Goal: Information Seeking & Learning: Understand process/instructions

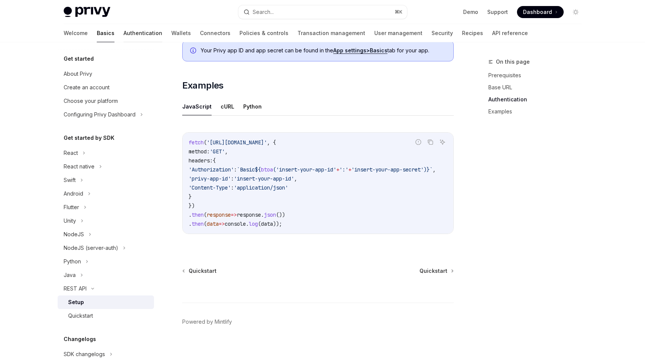
click at [124, 30] on link "Authentication" at bounding box center [143, 33] width 39 height 18
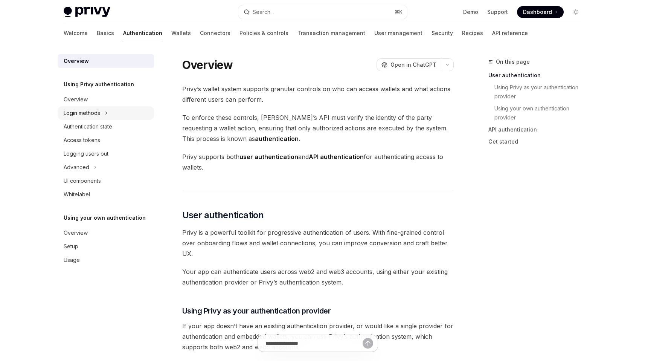
click at [90, 116] on div "Login methods" at bounding box center [82, 112] width 37 height 9
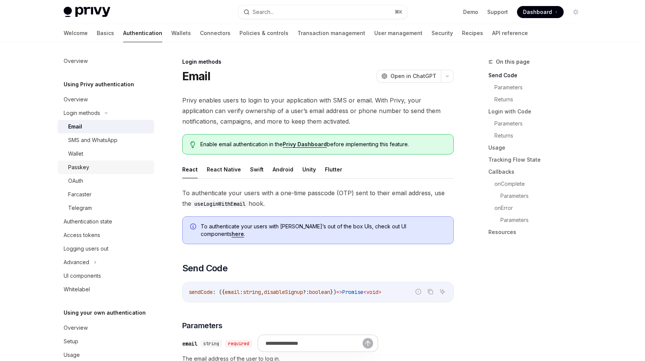
click at [97, 165] on div "Passkey" at bounding box center [108, 167] width 81 height 9
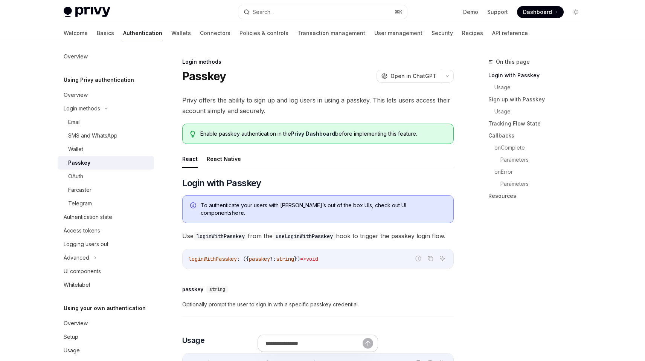
scroll to position [9, 0]
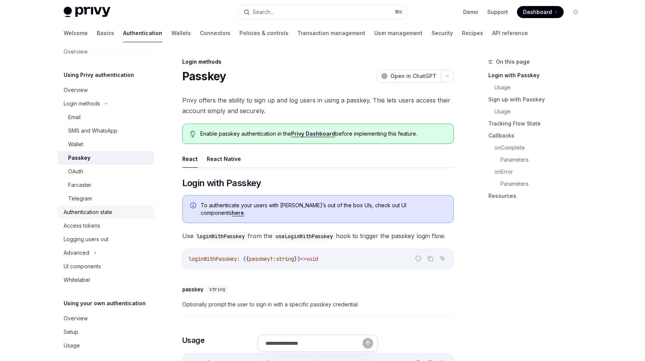
click at [100, 213] on div "Authentication state" at bounding box center [88, 212] width 49 height 9
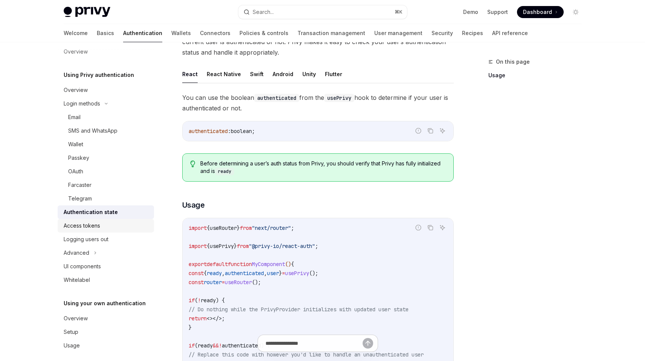
scroll to position [16, 0]
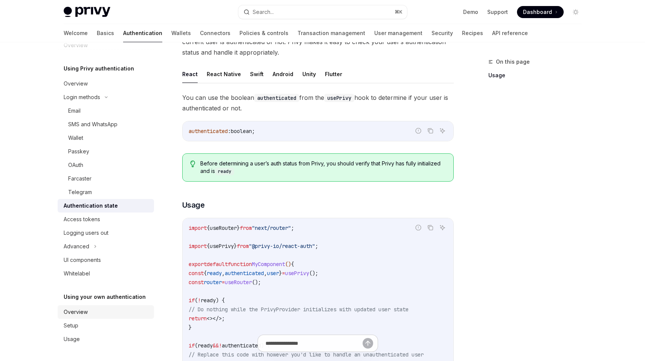
click at [91, 312] on div "Overview" at bounding box center [107, 311] width 86 height 9
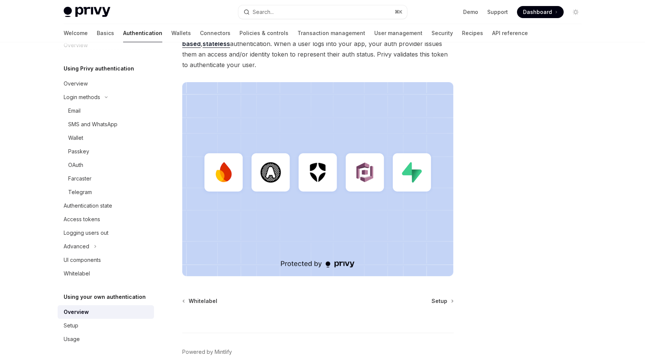
scroll to position [185, 0]
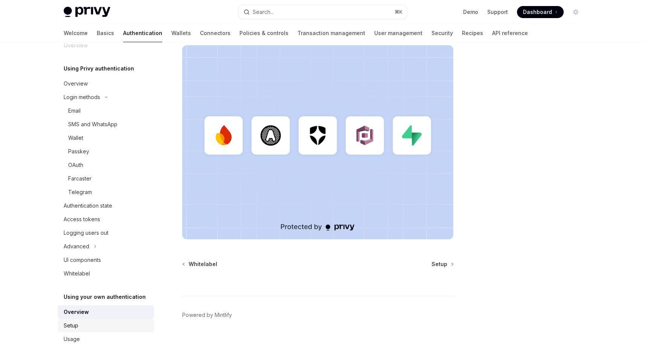
click at [105, 322] on div "Setup" at bounding box center [107, 325] width 86 height 9
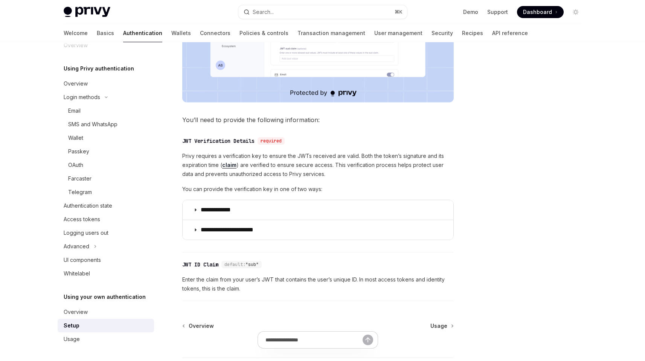
scroll to position [315, 0]
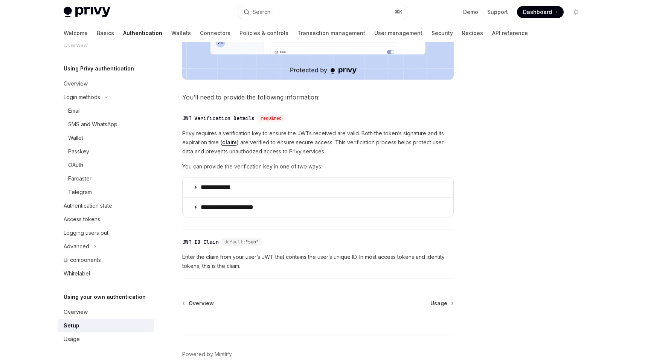
click at [367, 102] on span "You’ll need to provide the following information:" at bounding box center [318, 97] width 272 height 11
click at [291, 156] on span "Privy requires a verification key to ensure the JWTs received are valid. Both t…" at bounding box center [318, 142] width 272 height 27
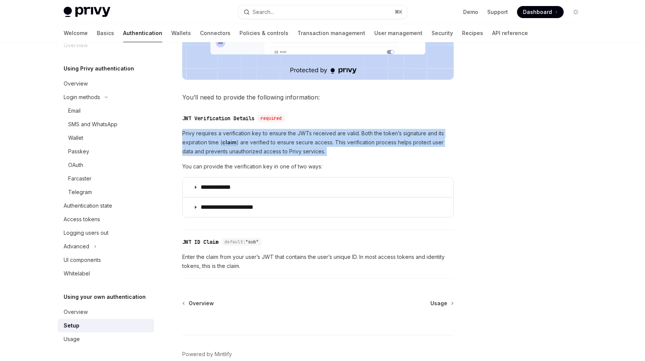
click at [291, 156] on span "Privy requires a verification key to ensure the JWTs received are valid. Both t…" at bounding box center [318, 142] width 272 height 27
click at [95, 207] on div "Authentication state" at bounding box center [88, 205] width 49 height 9
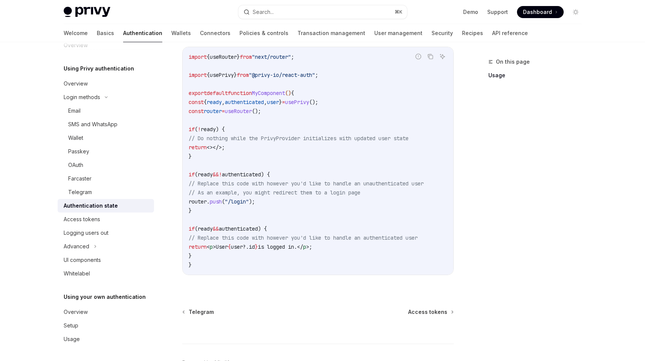
scroll to position [290, 0]
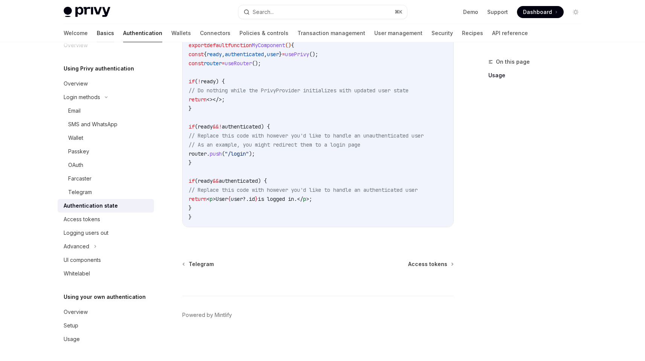
click at [97, 37] on link "Basics" at bounding box center [105, 33] width 17 height 18
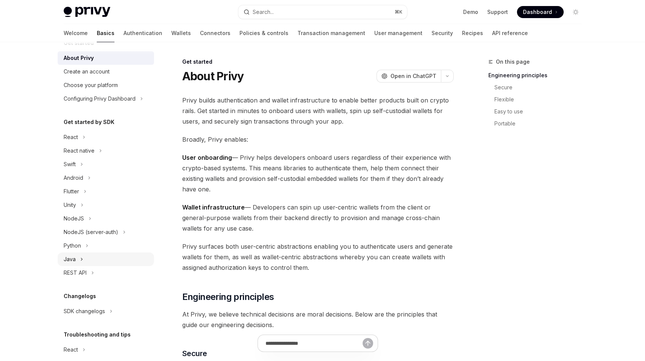
click at [97, 257] on div "Java" at bounding box center [106, 259] width 96 height 14
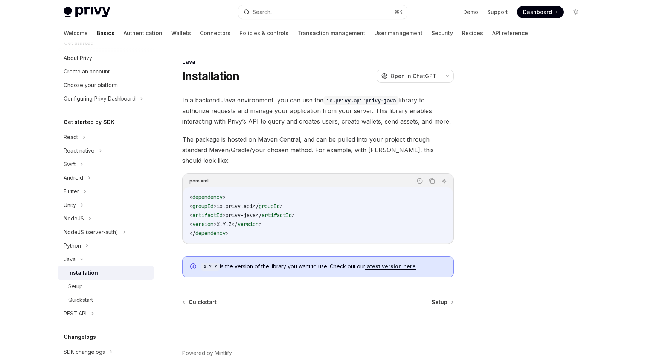
click at [267, 110] on span "In a backend Java environment, you can use the io.privy.api:privy-java library …" at bounding box center [318, 111] width 272 height 32
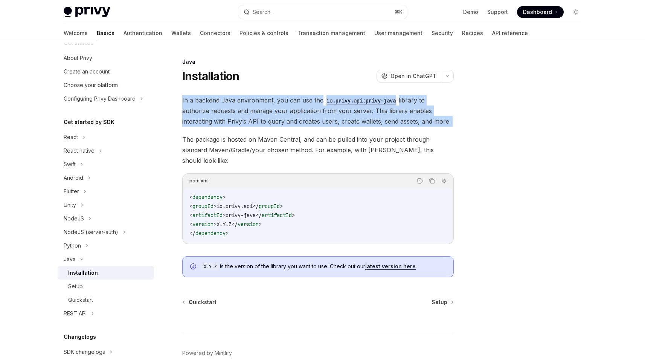
click at [267, 110] on span "In a backend Java environment, you can use the io.privy.api:privy-java library …" at bounding box center [318, 111] width 272 height 32
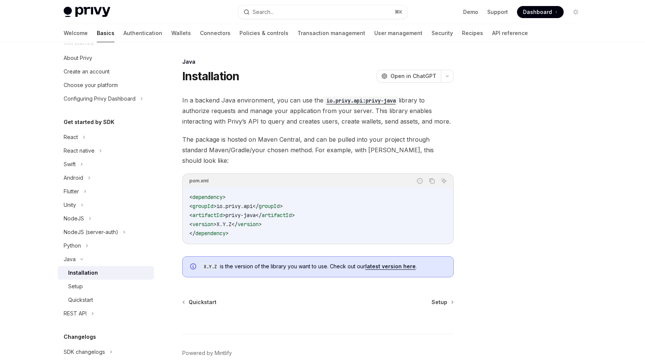
click at [306, 119] on span "In a backend Java environment, you can use the io.privy.api:privy-java library …" at bounding box center [318, 111] width 272 height 32
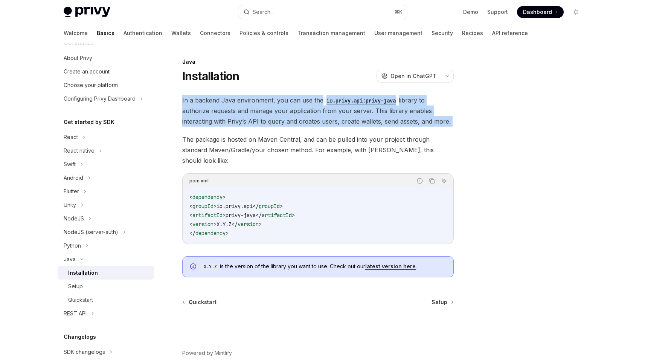
click at [306, 119] on span "In a backend Java environment, you can use the io.privy.api:privy-java library …" at bounding box center [318, 111] width 272 height 32
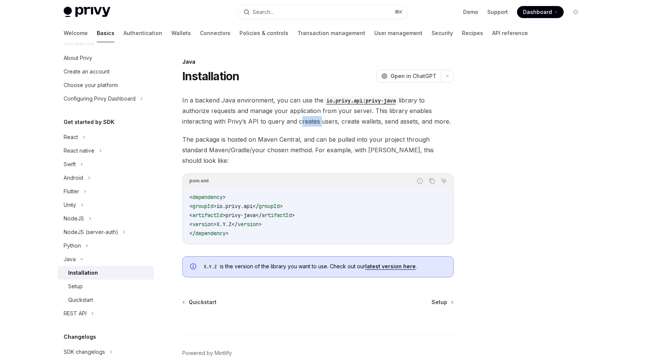
click at [306, 119] on span "In a backend Java environment, you can use the io.privy.api:privy-java library …" at bounding box center [318, 111] width 272 height 32
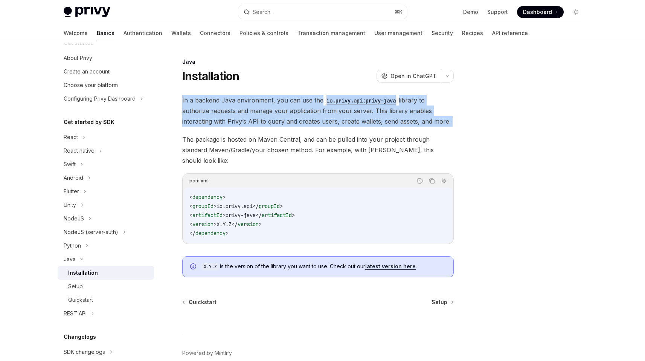
click at [306, 119] on span "In a backend Java environment, you can use the io.privy.api:privy-java library …" at bounding box center [318, 111] width 272 height 32
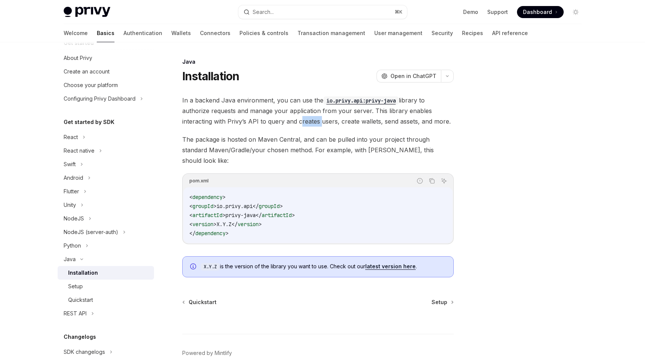
click at [306, 119] on span "In a backend Java environment, you can use the io.privy.api:privy-java library …" at bounding box center [318, 111] width 272 height 32
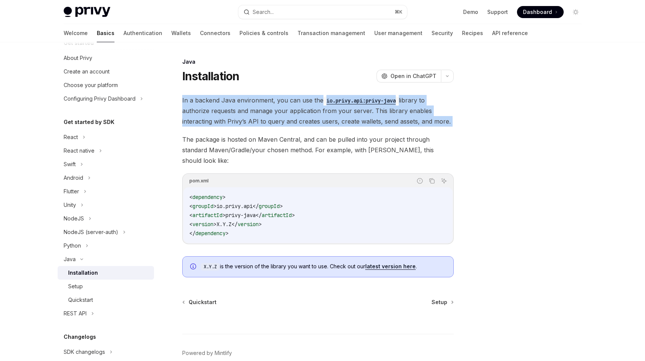
click at [306, 119] on span "In a backend Java environment, you can use the io.privy.api:privy-java library …" at bounding box center [318, 111] width 272 height 32
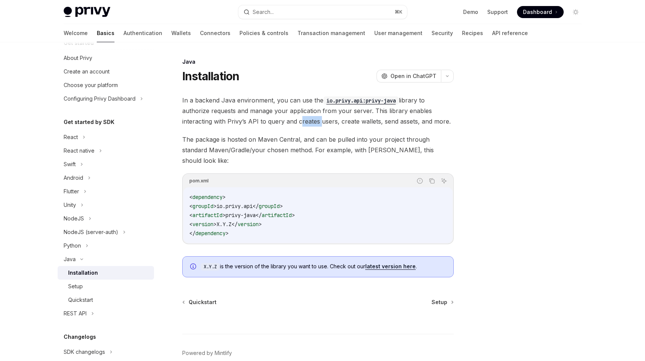
click at [306, 119] on span "In a backend Java environment, you can use the io.privy.api:privy-java library …" at bounding box center [318, 111] width 272 height 32
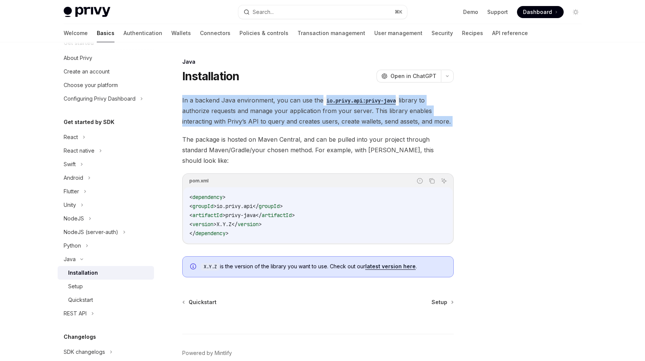
click at [306, 119] on span "In a backend Java environment, you can use the io.privy.api:privy-java library …" at bounding box center [318, 111] width 272 height 32
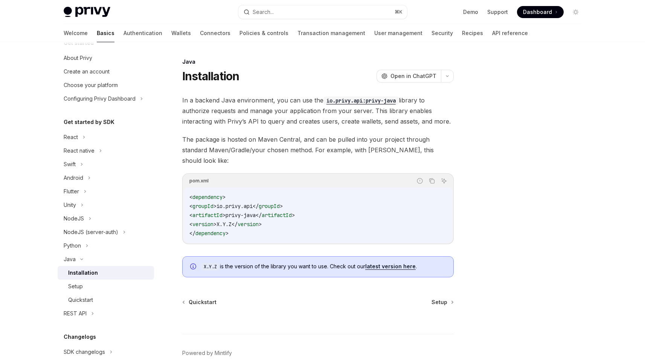
click at [348, 145] on span "The package is hosted on Maven Central, and can be pulled into your project thr…" at bounding box center [318, 150] width 272 height 32
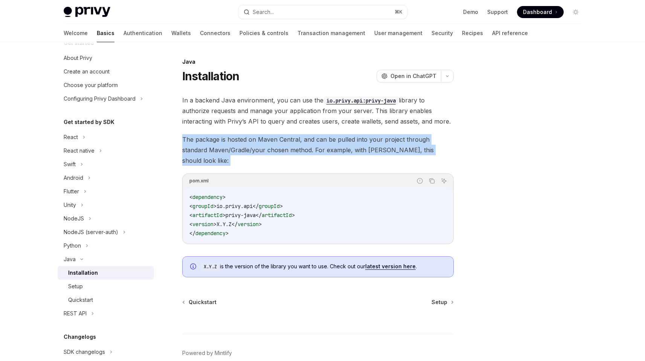
click at [348, 145] on span "The package is hosted on Maven Central, and can be pulled into your project thr…" at bounding box center [318, 150] width 272 height 32
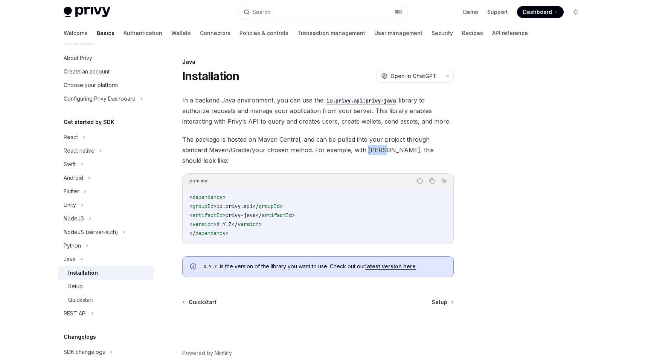
click at [348, 145] on span "The package is hosted on Maven Central, and can be pulled into your project thr…" at bounding box center [318, 150] width 272 height 32
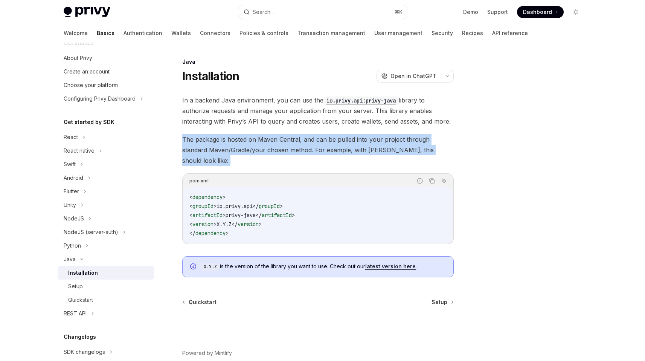
click at [348, 145] on span "The package is hosted on Maven Central, and can be pulled into your project thr…" at bounding box center [318, 150] width 272 height 32
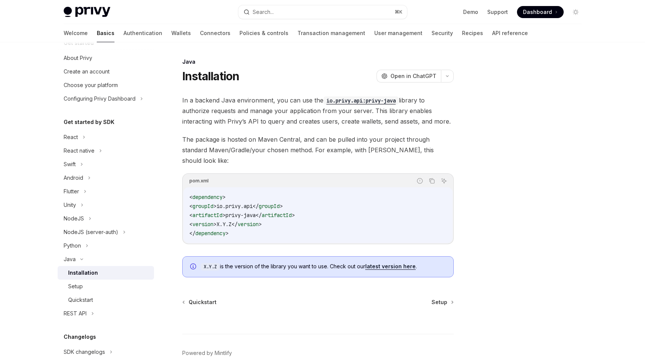
click at [310, 123] on span "In a backend Java environment, you can use the io.privy.api:privy-java library …" at bounding box center [318, 111] width 272 height 32
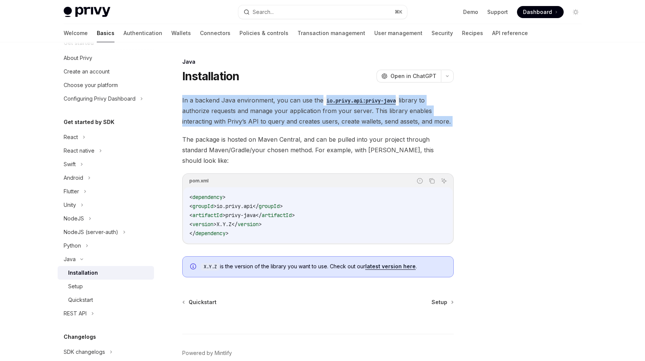
click at [310, 123] on span "In a backend Java environment, you can use the io.privy.api:privy-java library …" at bounding box center [318, 111] width 272 height 32
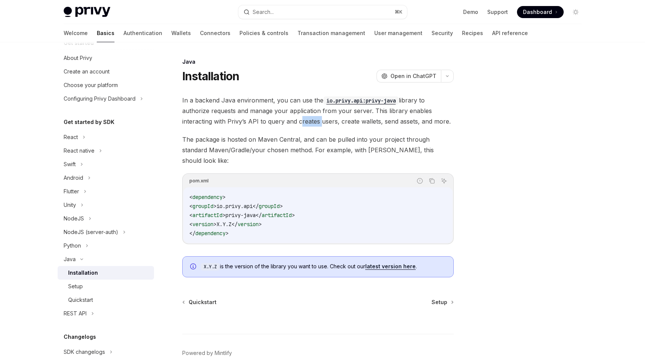
click at [310, 123] on span "In a backend Java environment, you can use the io.privy.api:privy-java library …" at bounding box center [318, 111] width 272 height 32
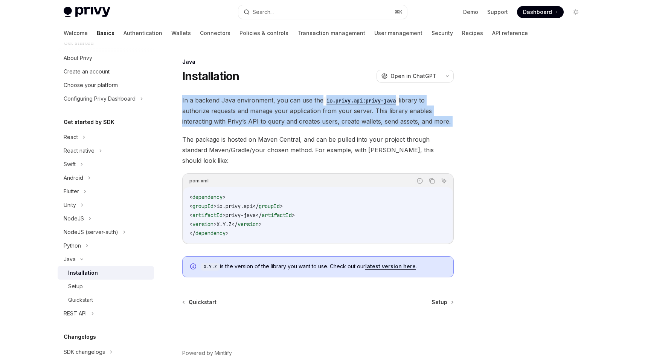
click at [310, 123] on span "In a backend Java environment, you can use the io.privy.api:privy-java library …" at bounding box center [318, 111] width 272 height 32
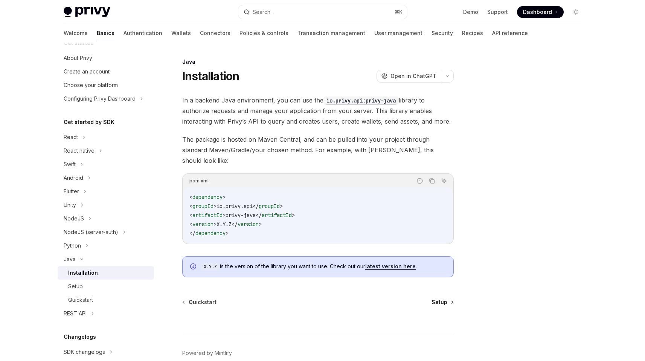
click at [441, 295] on div "Java Installation OpenAI Open in ChatGPT OpenAI Open in ChatGPT In a backend Ja…" at bounding box center [248, 228] width 416 height 342
click at [441, 298] on span "Setup" at bounding box center [440, 302] width 16 height 8
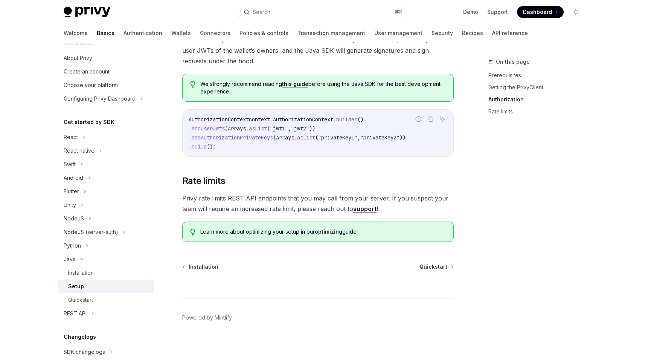
scroll to position [333, 0]
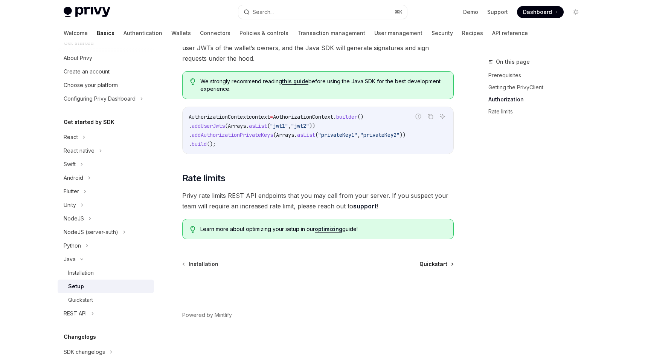
click at [429, 265] on span "Quickstart" at bounding box center [434, 264] width 28 height 8
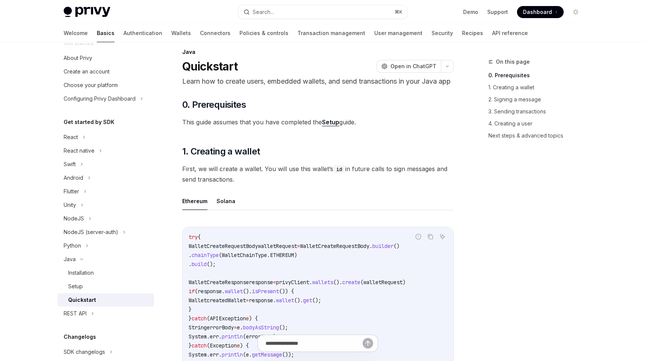
scroll to position [15, 0]
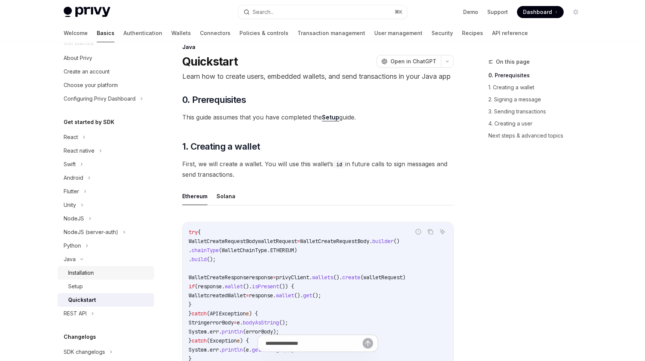
click at [81, 272] on div "Installation" at bounding box center [81, 272] width 26 height 9
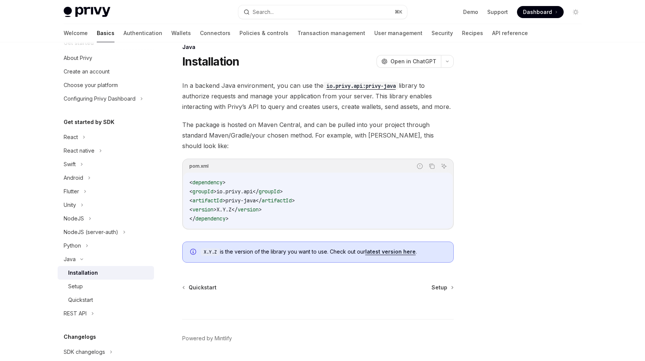
click at [267, 92] on span "In a backend Java environment, you can use the io.privy.api:privy-java library …" at bounding box center [318, 96] width 272 height 32
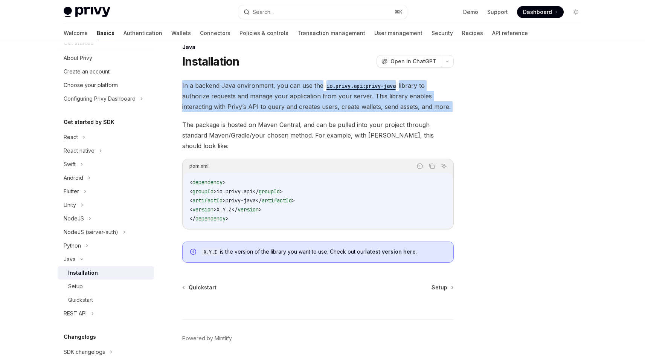
click at [267, 92] on span "In a backend Java environment, you can use the io.privy.api:privy-java library …" at bounding box center [318, 96] width 272 height 32
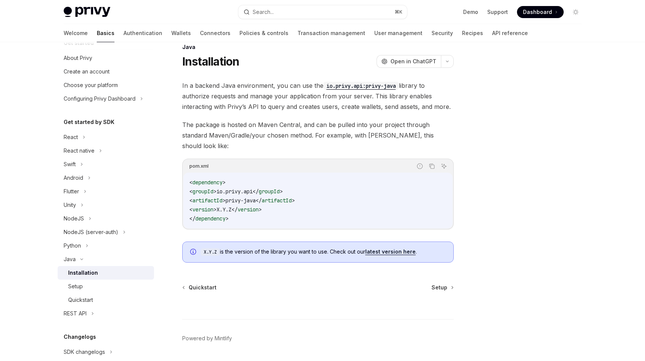
drag, startPoint x: 327, startPoint y: 186, endPoint x: 322, endPoint y: 109, distance: 77.8
click at [327, 186] on code "< dependency > < groupId > io.privy.api </ groupId > < artifactId > privy-java …" at bounding box center [317, 200] width 257 height 45
click at [306, 74] on div "Java Installation OpenAI Open in ChatGPT OpenAI Open in ChatGPT In a backend Ja…" at bounding box center [248, 214] width 416 height 342
click at [306, 92] on span "In a backend Java environment, you can use the io.privy.api:privy-java library …" at bounding box center [318, 96] width 272 height 32
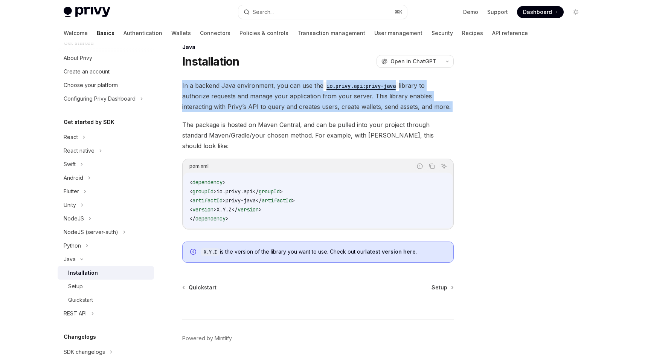
click at [306, 92] on span "In a backend Java environment, you can use the io.privy.api:privy-java library …" at bounding box center [318, 96] width 272 height 32
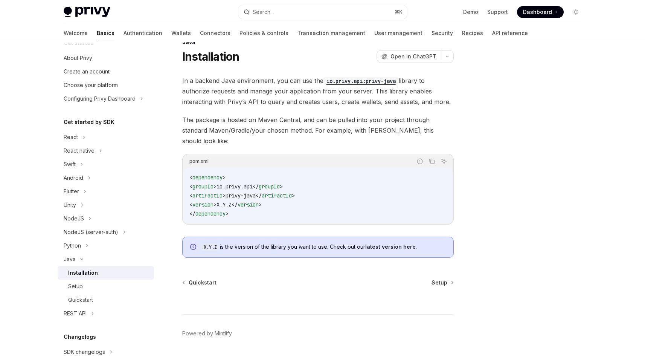
click at [258, 117] on span "The package is hosted on Maven Central, and can be pulled into your project thr…" at bounding box center [318, 131] width 272 height 32
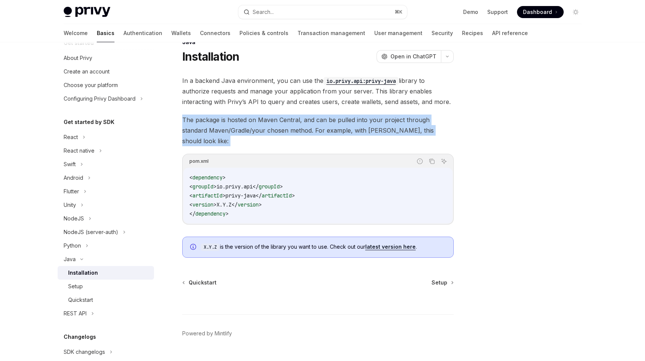
click at [258, 117] on span "The package is hosted on Maven Central, and can be pulled into your project thr…" at bounding box center [318, 131] width 272 height 32
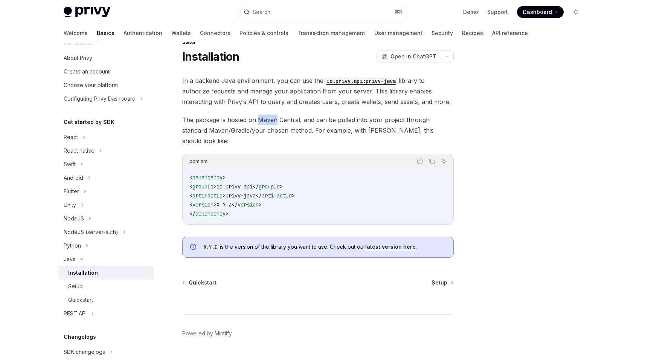
click at [258, 117] on span "The package is hosted on Maven Central, and can be pulled into your project thr…" at bounding box center [318, 131] width 272 height 32
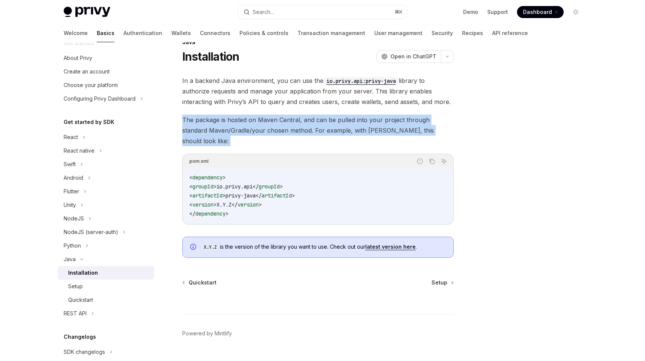
click at [258, 117] on span "The package is hosted on Maven Central, and can be pulled into your project thr…" at bounding box center [318, 131] width 272 height 32
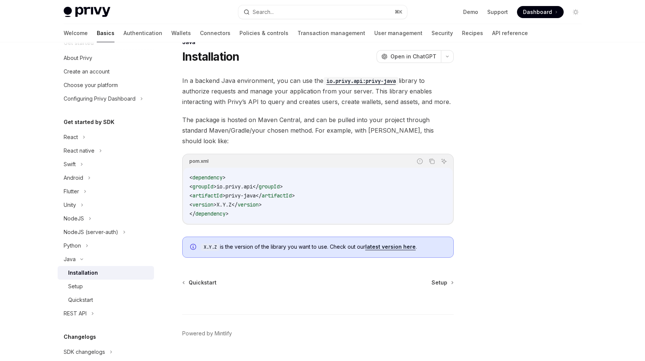
click at [254, 121] on span "The package is hosted on Maven Central, and can be pulled into your project thr…" at bounding box center [318, 131] width 272 height 32
click at [440, 279] on span "Setup" at bounding box center [440, 283] width 16 height 8
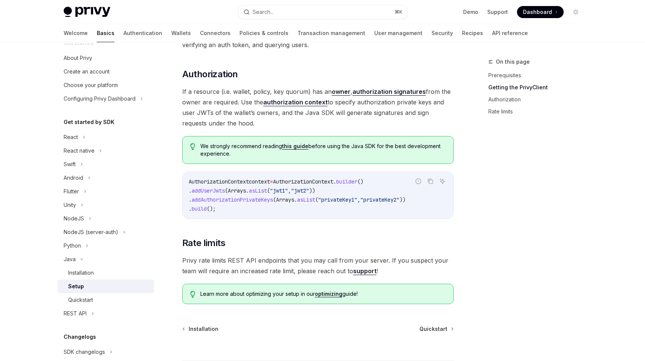
scroll to position [307, 0]
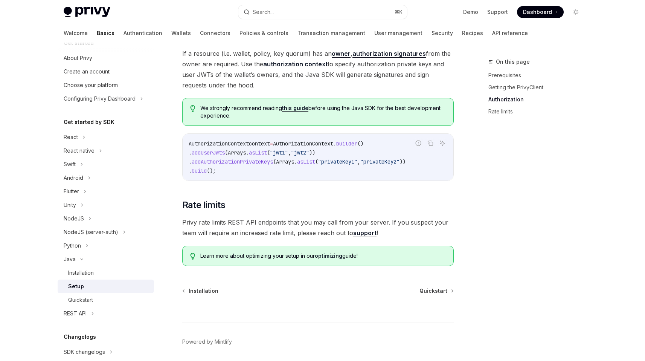
click at [304, 231] on span "Privy rate limits REST API endpoints that you may call from your server. If you…" at bounding box center [318, 227] width 272 height 21
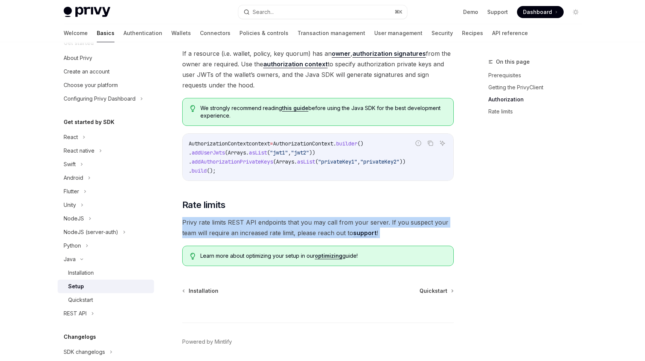
click at [304, 231] on span "Privy rate limits REST API endpoints that you may call from your server. If you…" at bounding box center [318, 227] width 272 height 21
click at [303, 231] on span "Privy rate limits REST API endpoints that you may call from your server. If you…" at bounding box center [318, 227] width 272 height 21
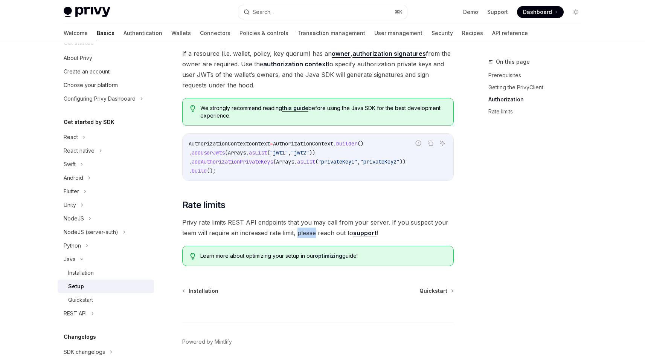
click at [302, 231] on span "Privy rate limits REST API endpoints that you may call from your server. If you…" at bounding box center [318, 227] width 272 height 21
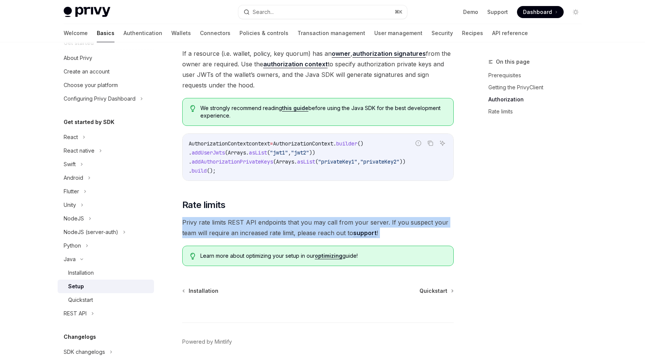
click at [302, 231] on span "Privy rate limits REST API endpoints that you may call from your server. If you…" at bounding box center [318, 227] width 272 height 21
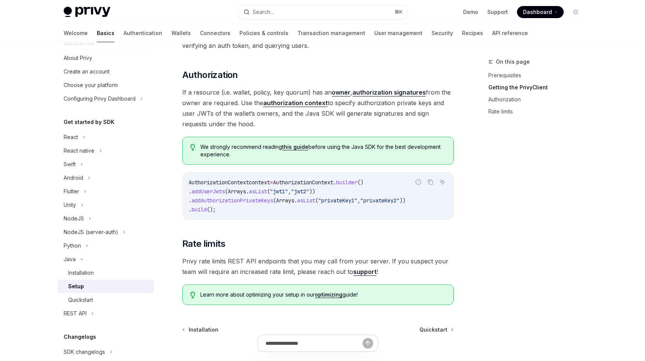
scroll to position [249, 0]
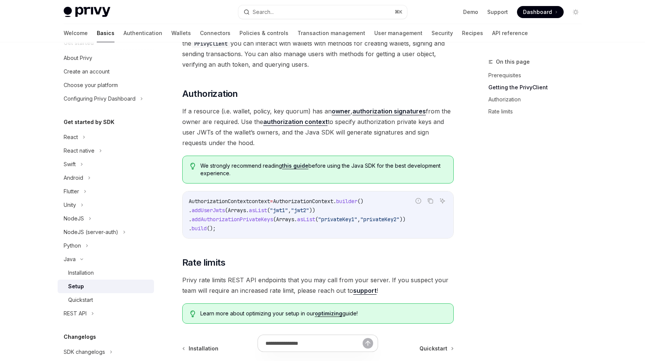
click at [382, 129] on span "If a resource (i.e. wallet, policy, key quorum) has an owner , authorization si…" at bounding box center [318, 127] width 272 height 42
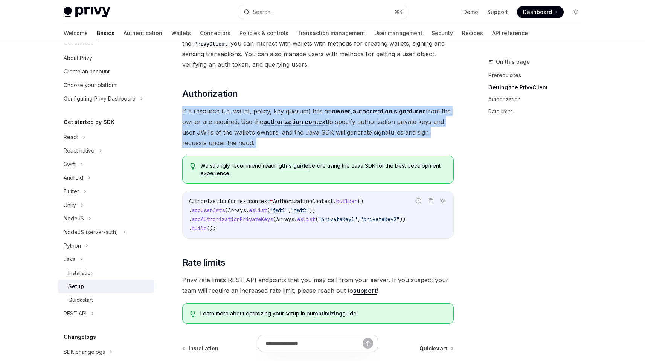
click at [382, 129] on span "If a resource (i.e. wallet, policy, key quorum) has an owner , authorization si…" at bounding box center [318, 127] width 272 height 42
click at [380, 130] on span "If a resource (i.e. wallet, policy, key quorum) has an owner , authorization si…" at bounding box center [318, 127] width 272 height 42
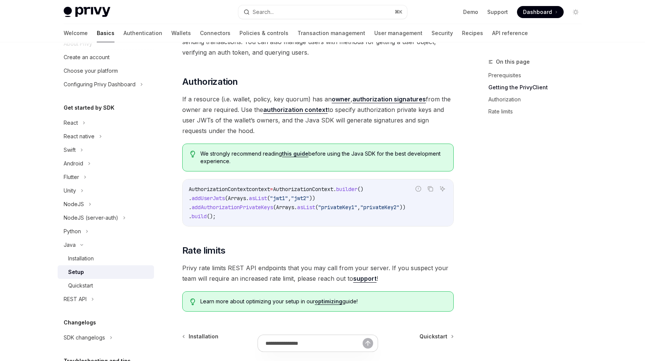
scroll to position [291, 0]
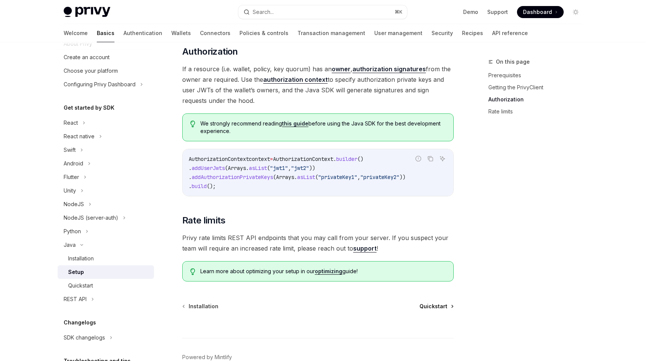
click at [431, 307] on span "Quickstart" at bounding box center [434, 306] width 28 height 8
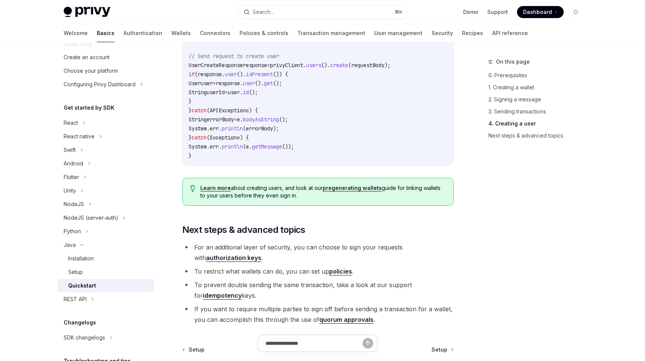
scroll to position [1482, 0]
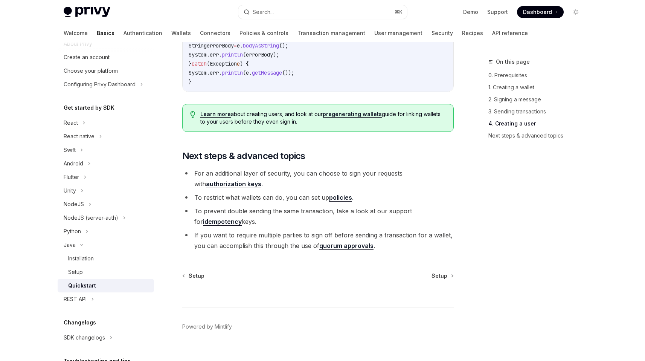
click at [289, 203] on li "To restrict what wallets can do, you can set up policies ." at bounding box center [318, 197] width 272 height 11
click at [286, 223] on li "To prevent double sending the same transaction, take a look at our support for …" at bounding box center [318, 216] width 272 height 21
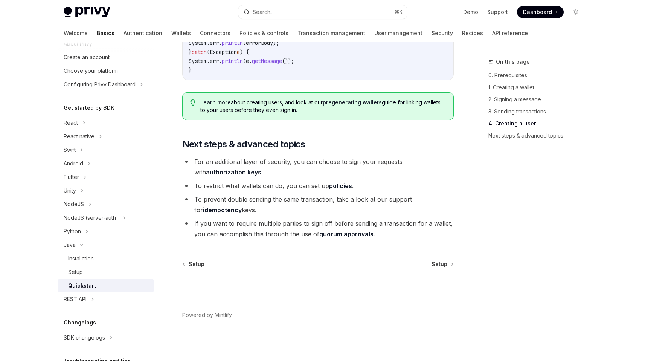
scroll to position [1510, 0]
click at [312, 202] on li "To prevent double sending the same transaction, take a look at our support for …" at bounding box center [318, 204] width 272 height 21
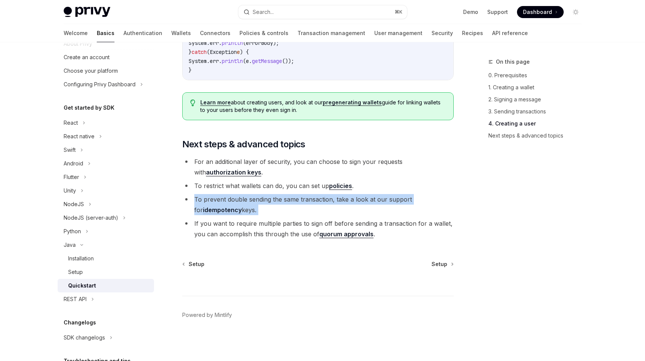
click at [312, 202] on li "To prevent double sending the same transaction, take a look at our support for …" at bounding box center [318, 204] width 272 height 21
click at [306, 208] on li "To prevent double sending the same transaction, take a look at our support for …" at bounding box center [318, 204] width 272 height 21
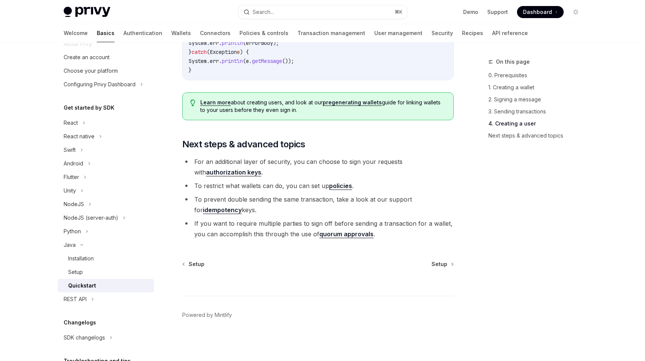
click at [305, 230] on li "If you want to require multiple parties to sign off before sending a transactio…" at bounding box center [318, 228] width 272 height 21
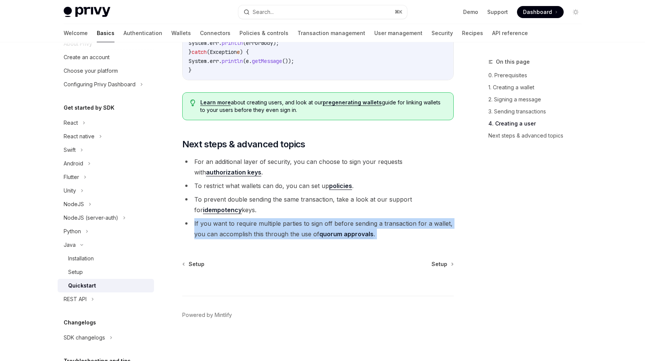
click at [305, 230] on li "If you want to require multiple parties to sign off before sending a transactio…" at bounding box center [318, 228] width 272 height 21
click at [284, 234] on li "If you want to require multiple parties to sign off before sending a transactio…" at bounding box center [318, 228] width 272 height 21
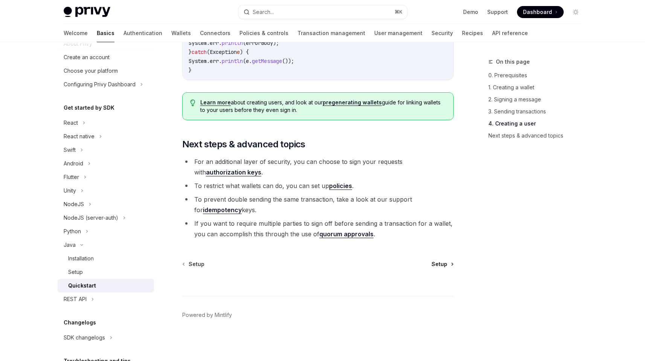
click at [441, 264] on span "Setup" at bounding box center [440, 264] width 16 height 8
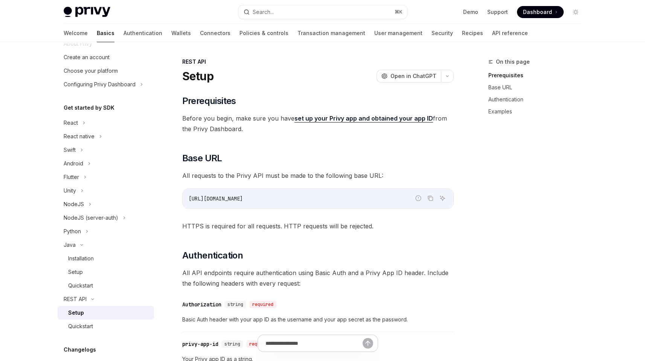
scroll to position [19, 0]
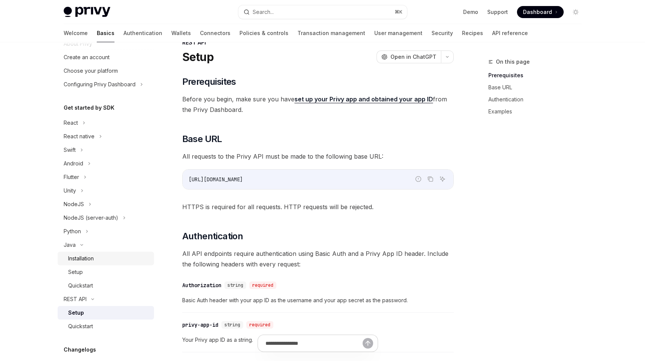
click at [75, 257] on div "Installation" at bounding box center [81, 258] width 26 height 9
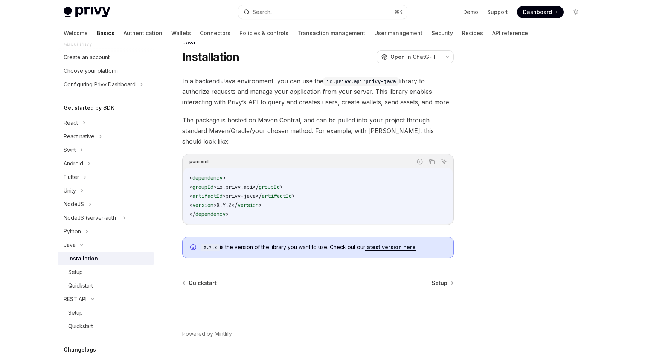
click at [255, 90] on span "In a backend Java environment, you can use the io.privy.api:privy-java library …" at bounding box center [318, 92] width 272 height 32
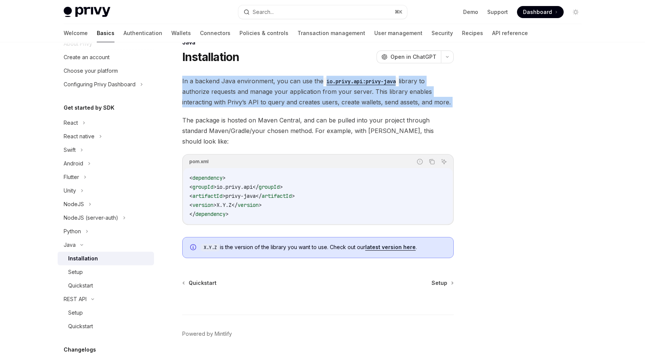
click at [255, 90] on span "In a backend Java environment, you can use the io.privy.api:privy-java library …" at bounding box center [318, 92] width 272 height 32
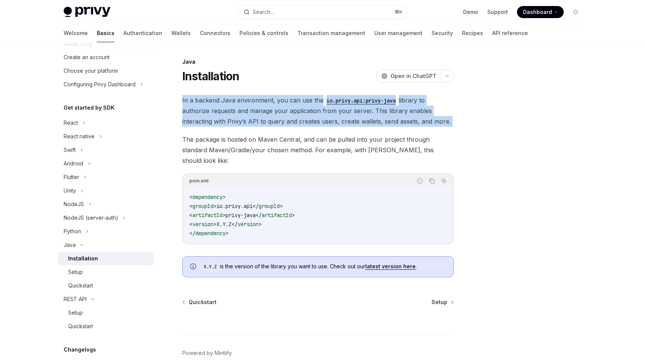
click at [249, 129] on div "In a backend Java environment, you can use the io.privy.api:privy-java library …" at bounding box center [318, 186] width 272 height 182
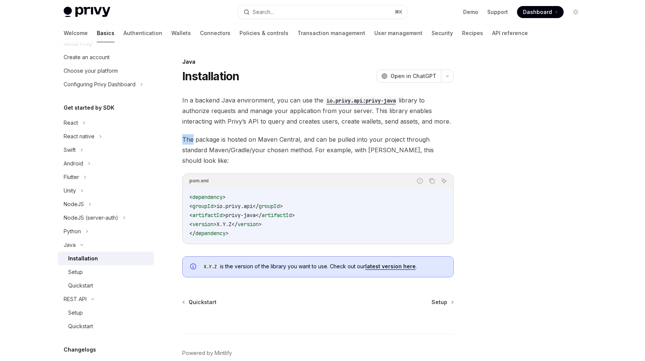
click at [249, 129] on div "In a backend Java environment, you can use the io.privy.api:privy-java library …" at bounding box center [318, 186] width 272 height 182
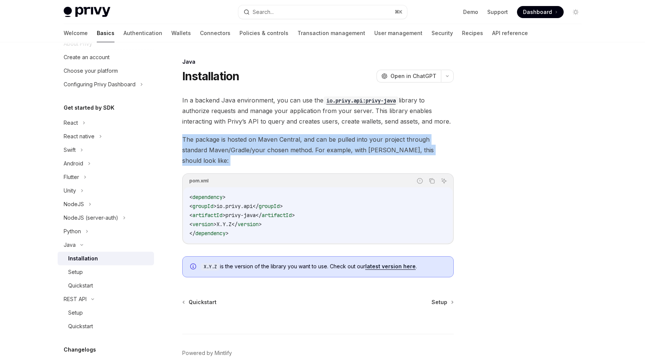
click at [249, 129] on div "In a backend Java environment, you can use the io.privy.api:privy-java library …" at bounding box center [318, 186] width 272 height 182
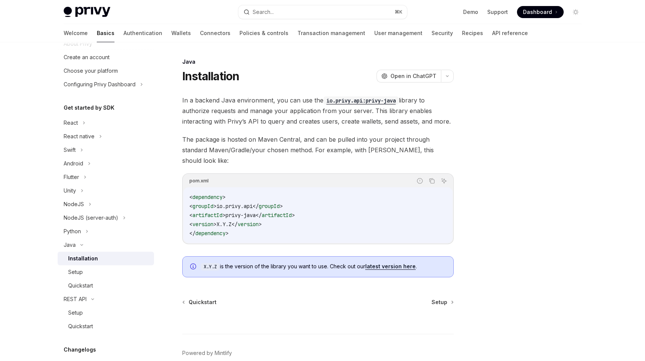
click at [254, 114] on span "In a backend Java environment, you can use the io.privy.api:privy-java library …" at bounding box center [318, 111] width 272 height 32
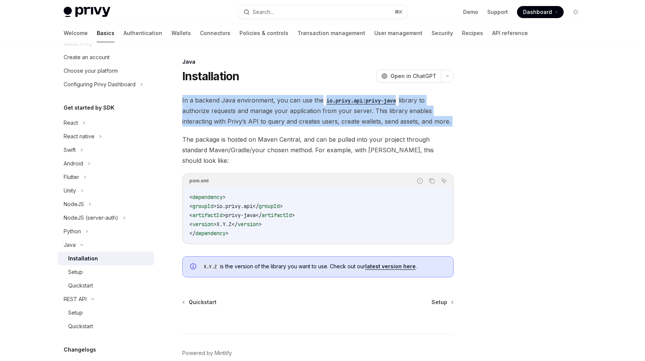
click at [254, 114] on span "In a backend Java environment, you can use the io.privy.api:privy-java library …" at bounding box center [318, 111] width 272 height 32
click at [350, 98] on code "io.privy.api:privy-java" at bounding box center [361, 100] width 75 height 8
click at [367, 128] on div "In a backend Java environment, you can use the io.privy.api:privy-java library …" at bounding box center [318, 186] width 272 height 182
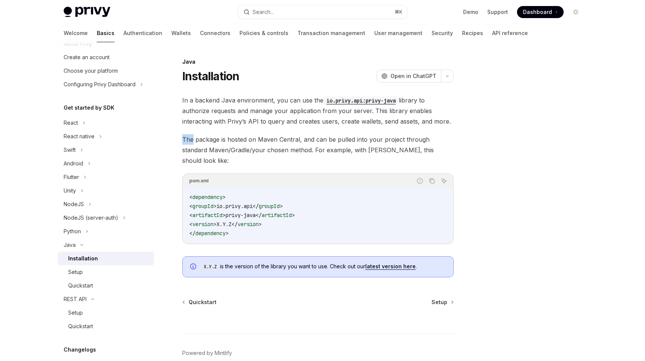
click at [367, 128] on div "In a backend Java environment, you can use the io.privy.api:privy-java library …" at bounding box center [318, 186] width 272 height 182
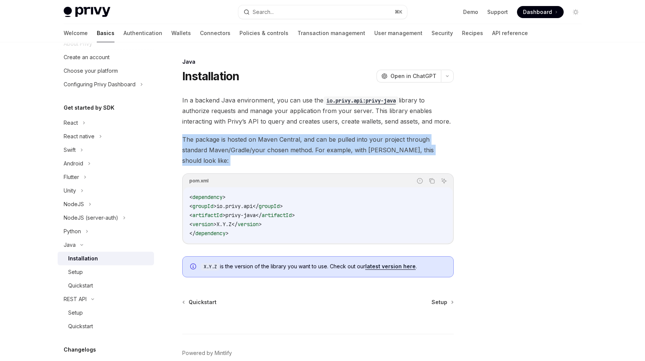
click at [367, 128] on div "In a backend Java environment, you can use the io.privy.api:privy-java library …" at bounding box center [318, 186] width 272 height 182
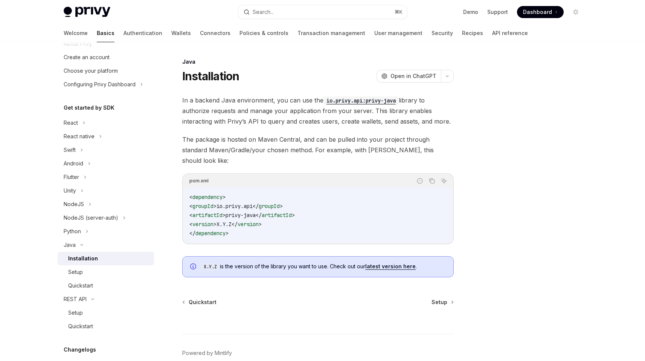
click at [289, 125] on span "In a backend Java environment, you can use the io.privy.api:privy-java library …" at bounding box center [318, 111] width 272 height 32
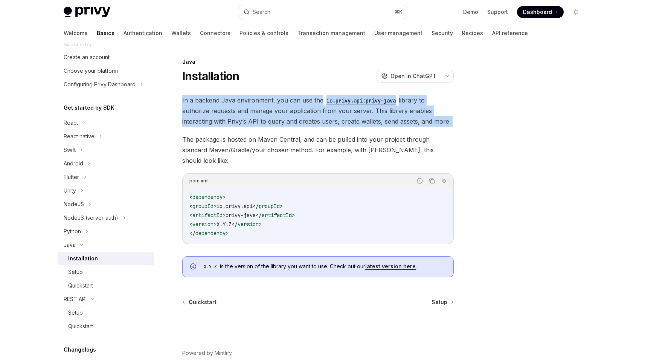
click at [289, 125] on span "In a backend Java environment, you can use the io.privy.api:privy-java library …" at bounding box center [318, 111] width 272 height 32
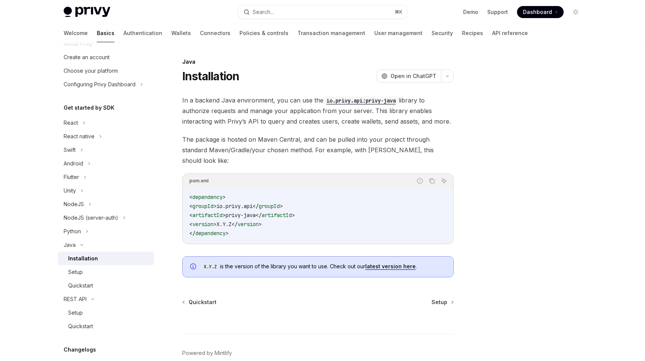
click at [329, 118] on span "In a backend Java environment, you can use the io.privy.api:privy-java library …" at bounding box center [318, 111] width 272 height 32
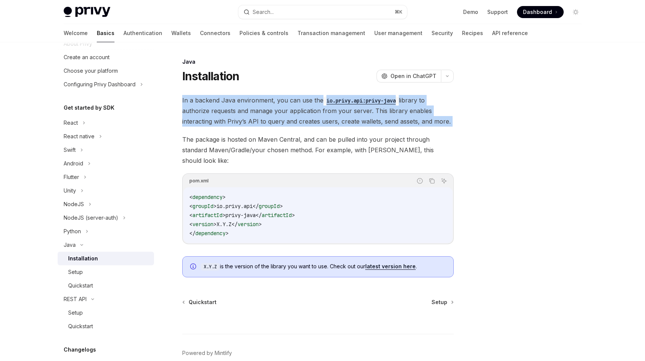
click at [329, 118] on span "In a backend Java environment, you can use the io.privy.api:privy-java library …" at bounding box center [318, 111] width 272 height 32
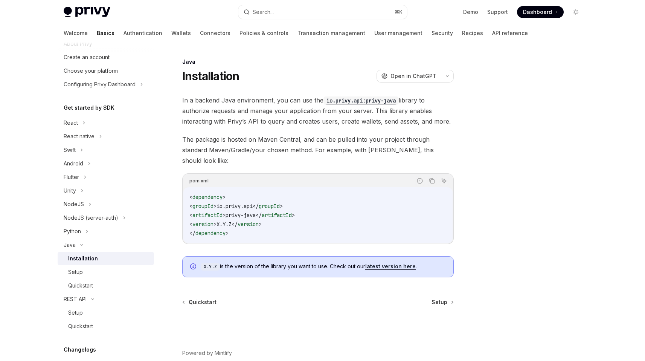
click at [299, 144] on span "The package is hosted on Maven Central, and can be pulled into your project thr…" at bounding box center [318, 150] width 272 height 32
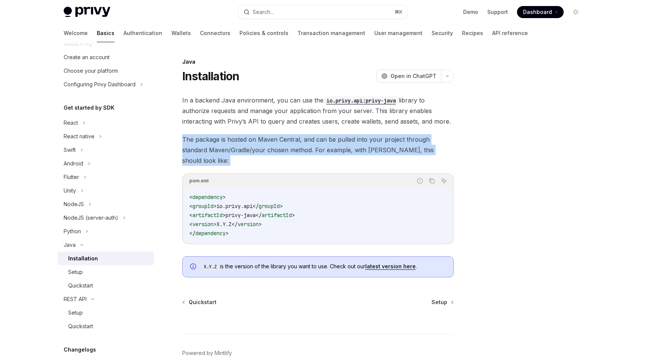
click at [299, 144] on span "The package is hosted on Maven Central, and can be pulled into your project thr…" at bounding box center [318, 150] width 272 height 32
click at [296, 146] on span "The package is hosted on Maven Central, and can be pulled into your project thr…" at bounding box center [318, 150] width 272 height 32
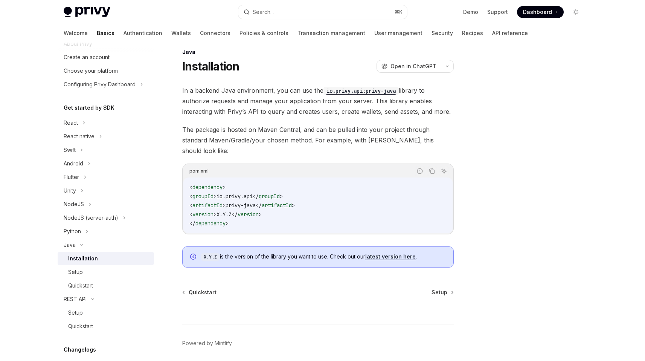
scroll to position [14, 0]
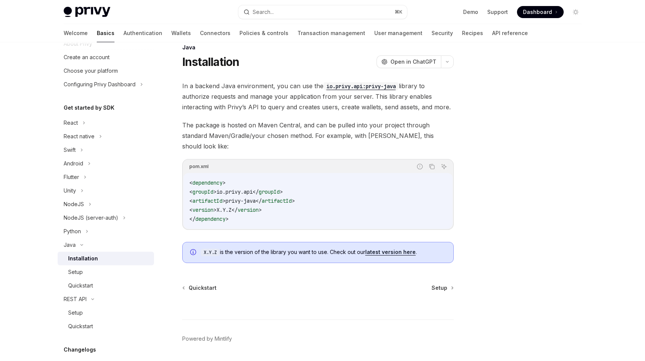
click at [294, 137] on span "The package is hosted on Maven Central, and can be pulled into your project thr…" at bounding box center [318, 136] width 272 height 32
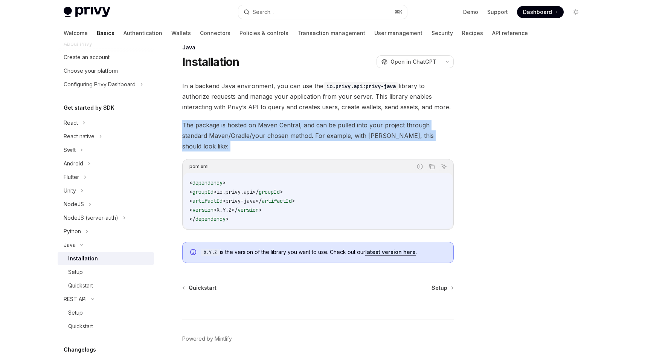
click at [294, 137] on span "The package is hosted on Maven Central, and can be pulled into your project thr…" at bounding box center [318, 136] width 272 height 32
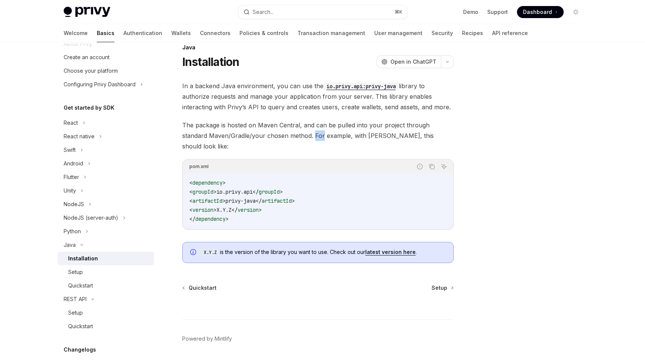
click at [294, 137] on span "The package is hosted on Maven Central, and can be pulled into your project thr…" at bounding box center [318, 136] width 272 height 32
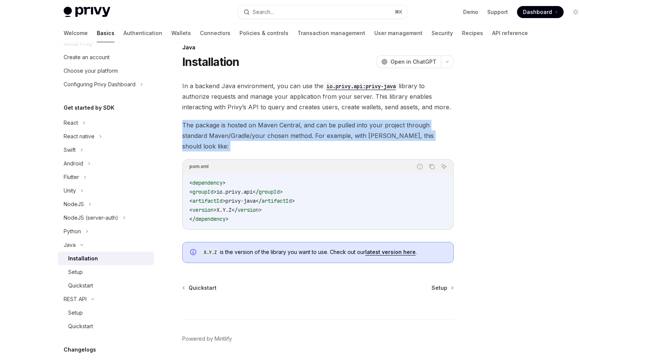
click at [294, 137] on span "The package is hosted on Maven Central, and can be pulled into your project thr…" at bounding box center [318, 136] width 272 height 32
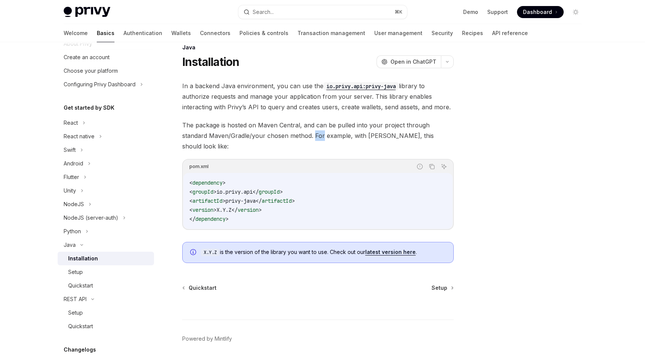
click at [294, 137] on span "The package is hosted on Maven Central, and can be pulled into your project thr…" at bounding box center [318, 136] width 272 height 32
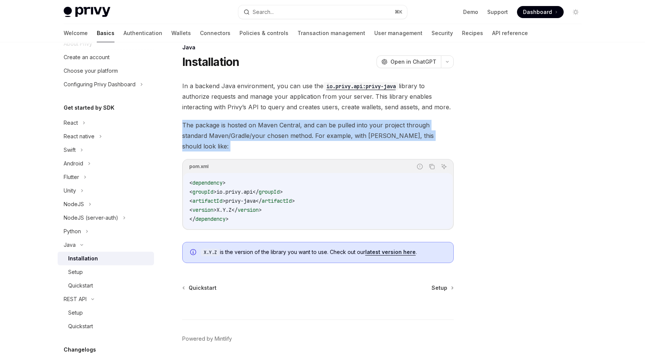
click at [294, 137] on span "The package is hosted on Maven Central, and can be pulled into your project thr…" at bounding box center [318, 136] width 272 height 32
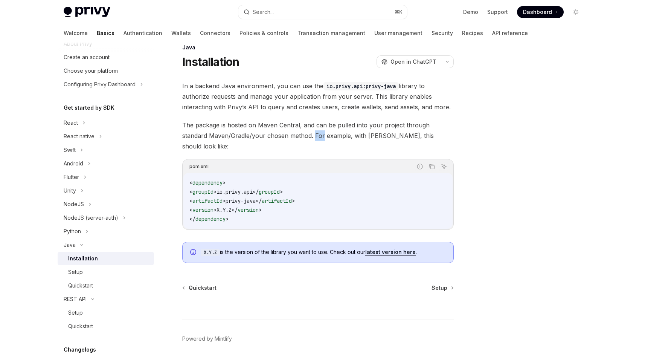
click at [294, 137] on span "The package is hosted on Maven Central, and can be pulled into your project thr…" at bounding box center [318, 136] width 272 height 32
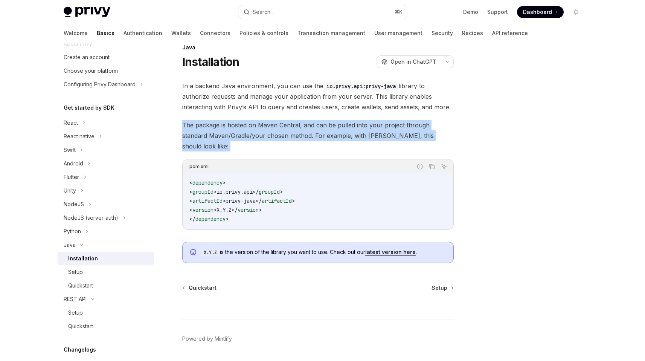
click at [294, 137] on span "The package is hosted on Maven Central, and can be pulled into your project thr…" at bounding box center [318, 136] width 272 height 32
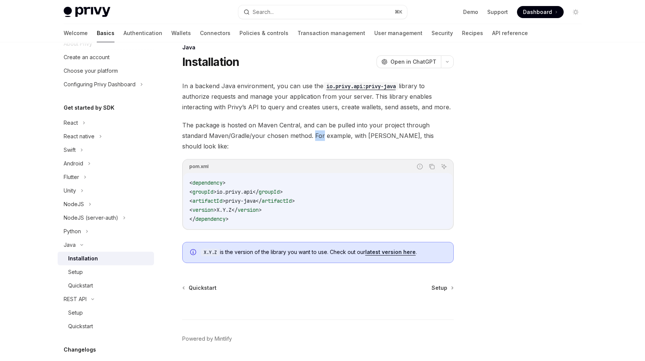
click at [294, 137] on span "The package is hosted on Maven Central, and can be pulled into your project thr…" at bounding box center [318, 136] width 272 height 32
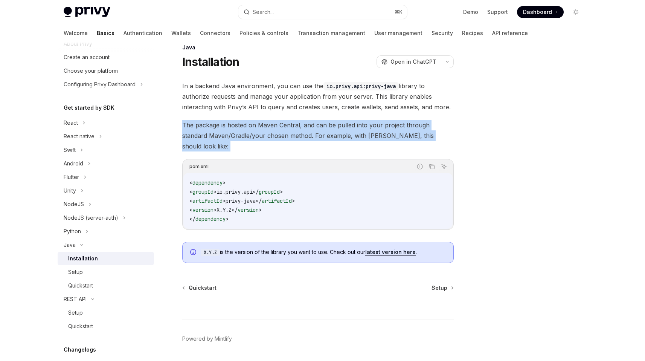
click at [294, 137] on span "The package is hosted on Maven Central, and can be pulled into your project thr…" at bounding box center [318, 136] width 272 height 32
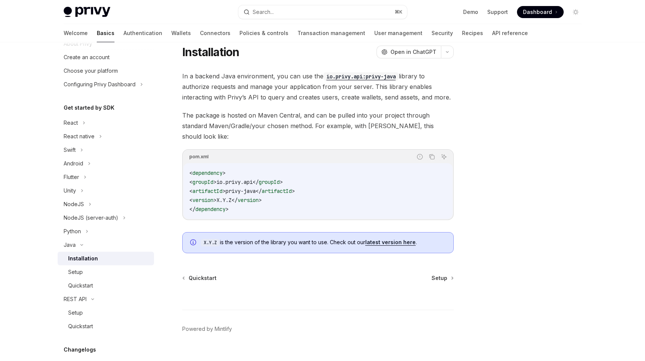
scroll to position [27, 0]
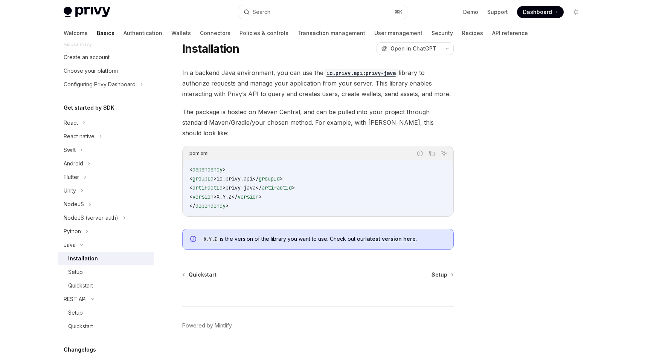
click at [275, 175] on span "groupId" at bounding box center [269, 178] width 21 height 7
click at [262, 184] on span "</" at bounding box center [259, 187] width 6 height 7
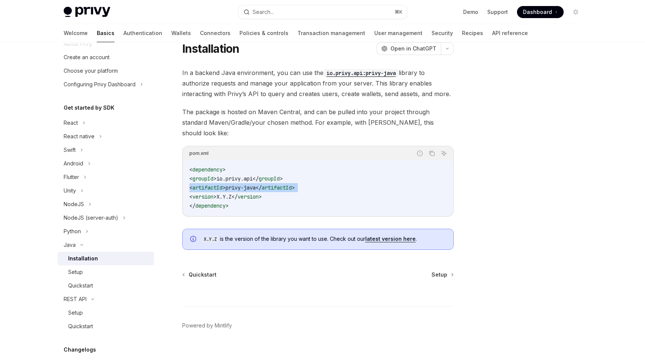
click at [262, 184] on span "</" at bounding box center [259, 187] width 6 height 7
click at [259, 193] on span "version" at bounding box center [248, 196] width 21 height 7
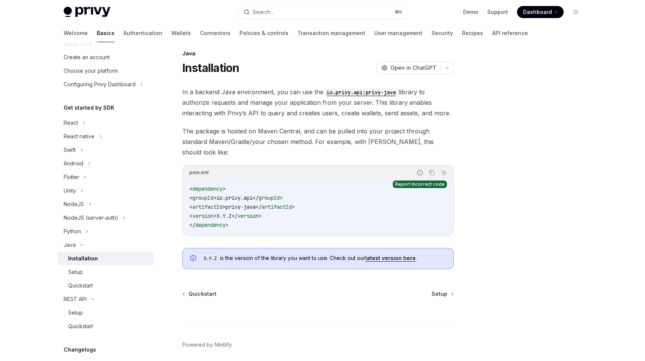
scroll to position [3, 0]
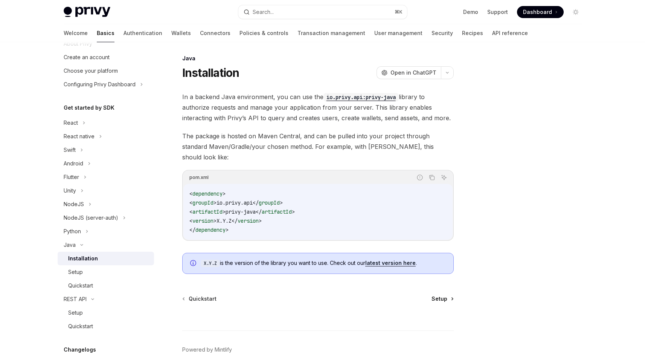
click at [446, 295] on span "Setup" at bounding box center [440, 299] width 16 height 8
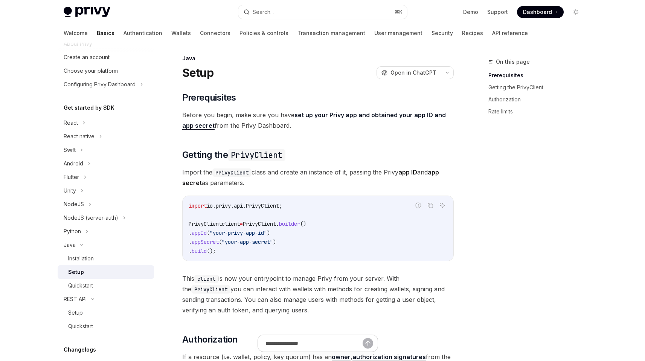
scroll to position [13, 0]
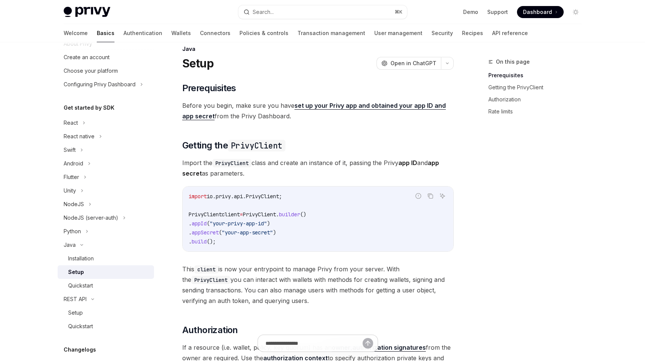
click at [268, 167] on span "Import the PrivyClient class and create an instance of it, passing the Privy ap…" at bounding box center [318, 167] width 272 height 21
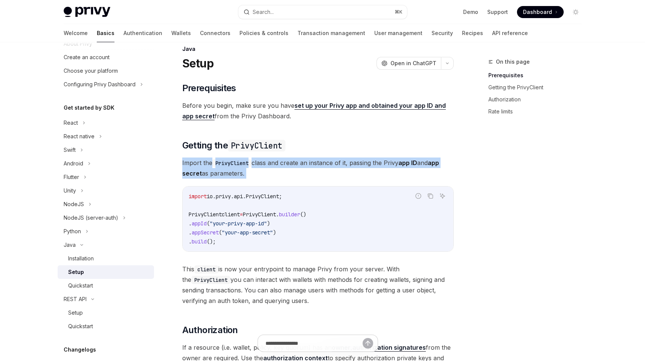
click at [268, 167] on span "Import the PrivyClient class and create an instance of it, passing the Privy ap…" at bounding box center [318, 167] width 272 height 21
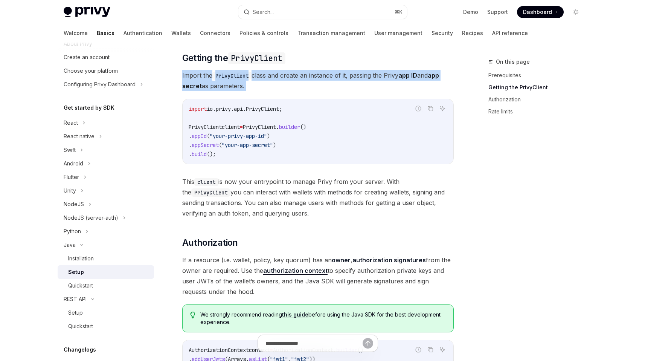
scroll to position [110, 0]
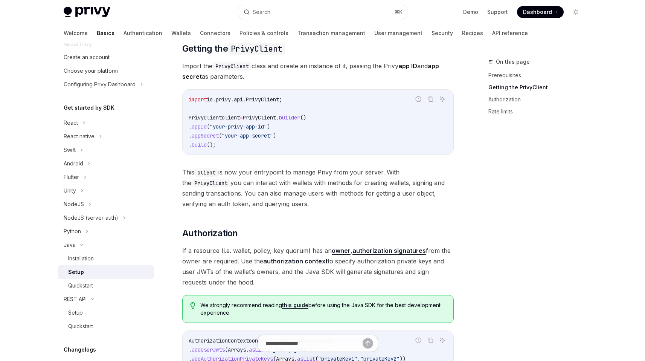
click at [257, 182] on span "This client is now your entrypoint to manage Privy from your server. With the P…" at bounding box center [318, 188] width 272 height 42
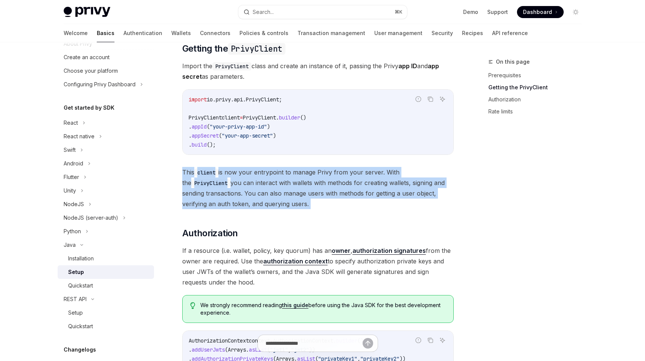
click at [257, 182] on span "This client is now your entrypoint to manage Privy from your server. With the P…" at bounding box center [318, 188] width 272 height 42
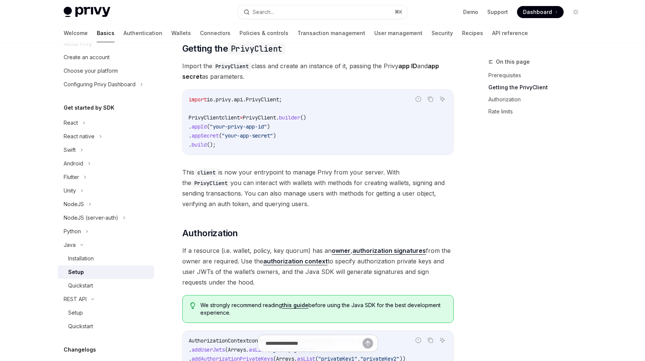
click at [320, 220] on div "​ Prerequisites Before you begin, make sure you have set up your Privy app and …" at bounding box center [318, 224] width 272 height 478
click at [321, 197] on span "This client is now your entrypoint to manage Privy from your server. With the P…" at bounding box center [318, 188] width 272 height 42
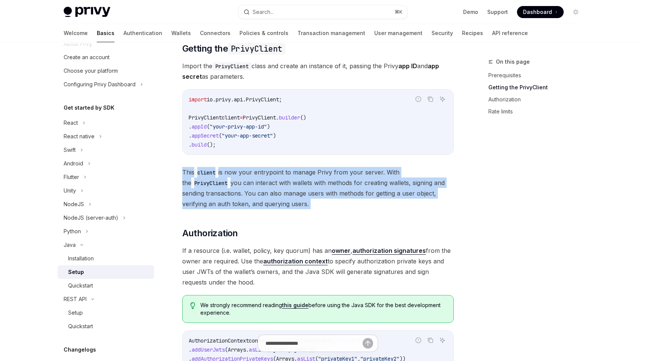
click at [321, 197] on span "This client is now your entrypoint to manage Privy from your server. With the P…" at bounding box center [318, 188] width 272 height 42
click at [295, 206] on span "This client is now your entrypoint to manage Privy from your server. With the P…" at bounding box center [318, 188] width 272 height 42
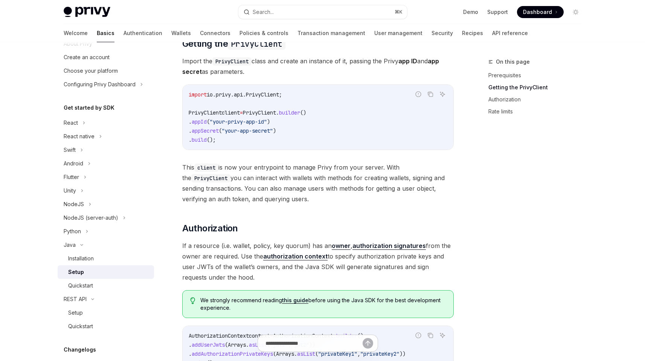
scroll to position [119, 0]
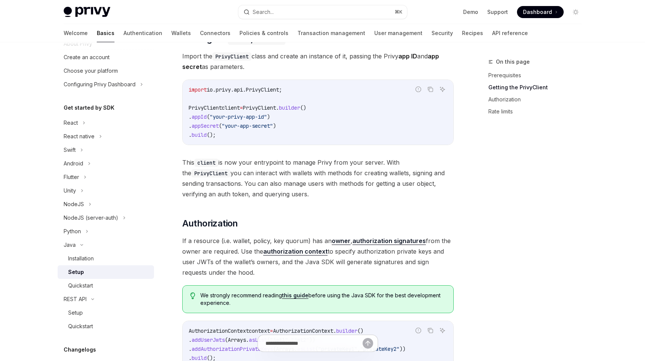
click at [304, 192] on span "This client is now your entrypoint to manage Privy from your server. With the P…" at bounding box center [318, 178] width 272 height 42
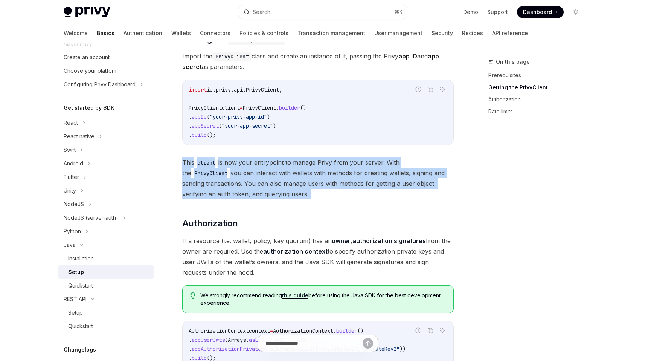
click at [304, 192] on span "This client is now your entrypoint to manage Privy from your server. With the P…" at bounding box center [318, 178] width 272 height 42
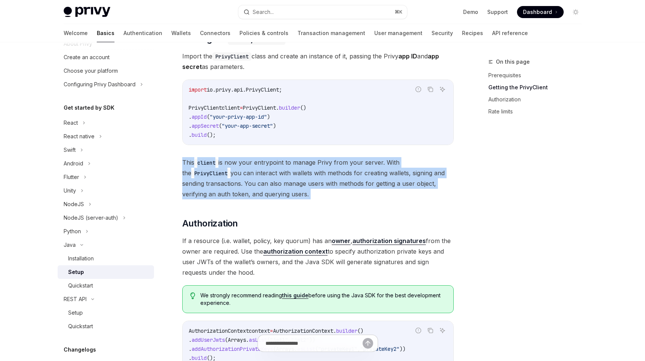
click at [304, 192] on span "This client is now your entrypoint to manage Privy from your server. With the P…" at bounding box center [318, 178] width 272 height 42
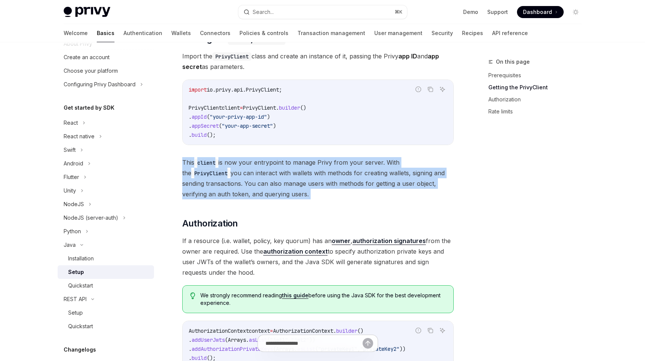
click at [304, 192] on span "This client is now your entrypoint to manage Privy from your server. With the P…" at bounding box center [318, 178] width 272 height 42
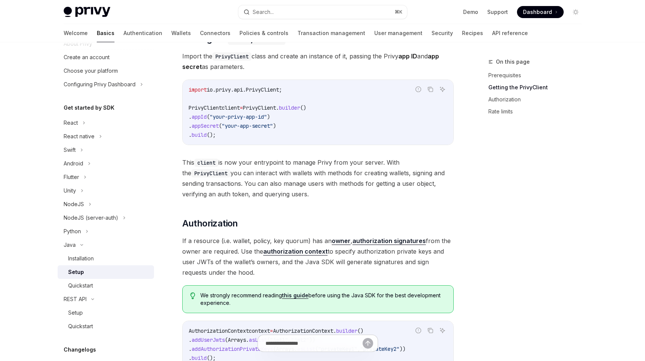
click at [304, 190] on span "This client is now your entrypoint to manage Privy from your server. With the P…" at bounding box center [318, 178] width 272 height 42
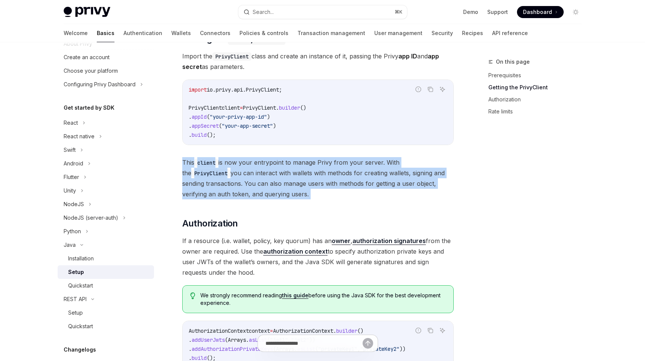
click at [304, 190] on span "This client is now your entrypoint to manage Privy from your server. With the P…" at bounding box center [318, 178] width 272 height 42
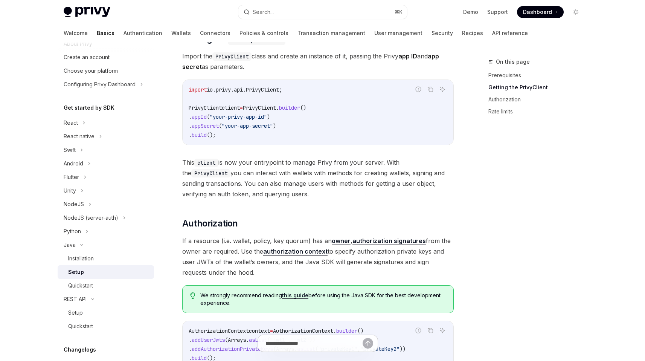
scroll to position [129, 0]
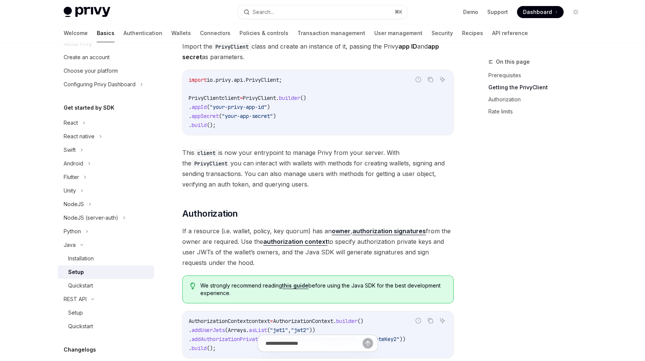
click at [298, 170] on span "This client is now your entrypoint to manage Privy from your server. With the P…" at bounding box center [318, 168] width 272 height 42
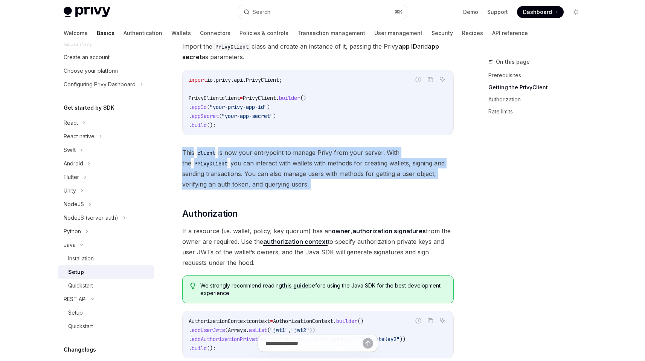
click at [298, 170] on span "This client is now your entrypoint to manage Privy from your server. With the P…" at bounding box center [318, 168] width 272 height 42
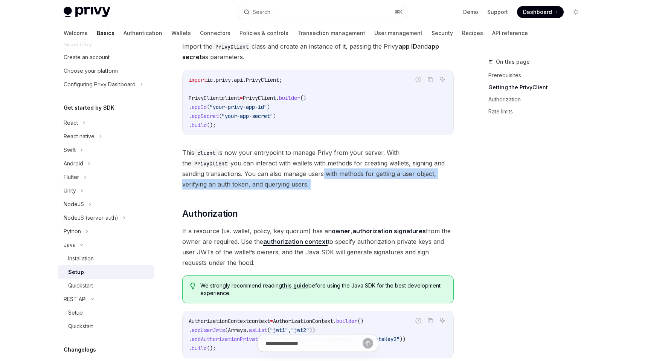
click at [296, 173] on span "This client is now your entrypoint to manage Privy from your server. With the P…" at bounding box center [318, 168] width 272 height 42
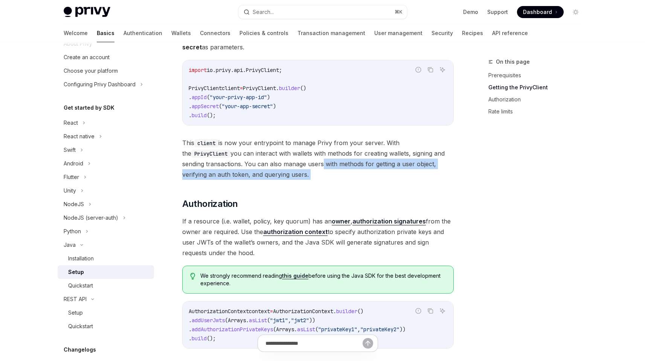
scroll to position [144, 0]
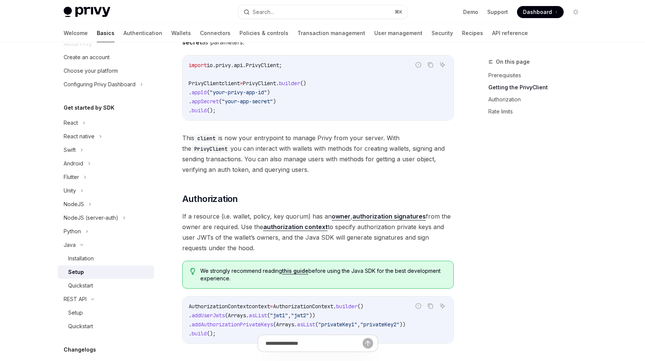
click at [282, 142] on span "This client is now your entrypoint to manage Privy from your server. With the P…" at bounding box center [318, 154] width 272 height 42
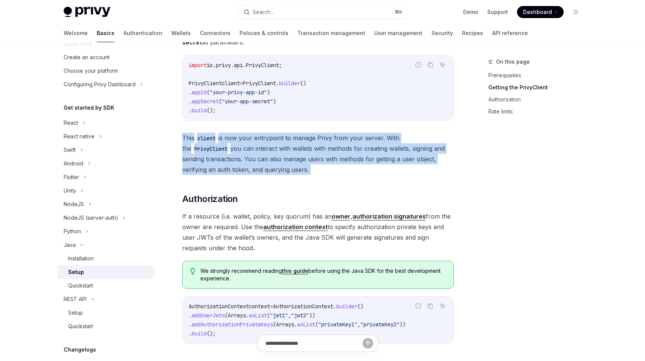
click at [282, 142] on span "This client is now your entrypoint to manage Privy from your server. With the P…" at bounding box center [318, 154] width 272 height 42
click at [289, 150] on span "This client is now your entrypoint to manage Privy from your server. With the P…" at bounding box center [318, 154] width 272 height 42
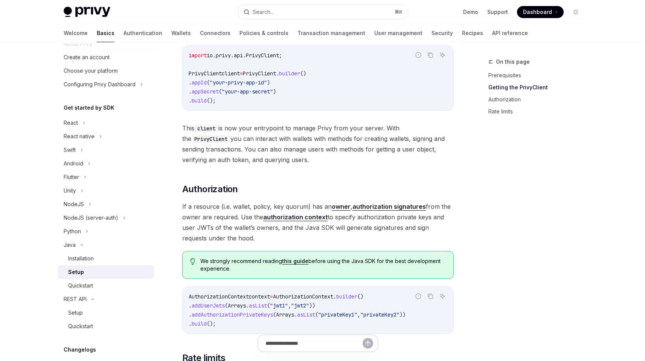
scroll to position [164, 0]
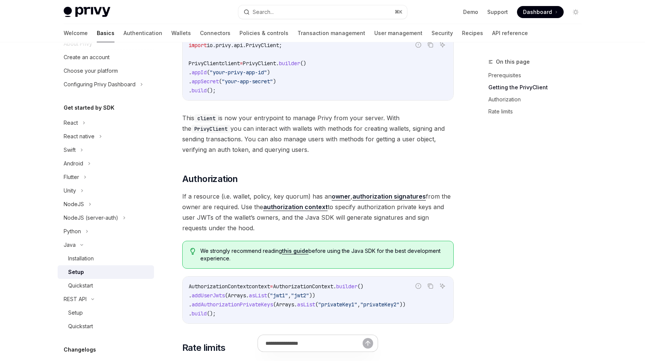
click at [347, 217] on span "If a resource (i.e. wallet, policy, key quorum) has an owner , authorization si…" at bounding box center [318, 212] width 272 height 42
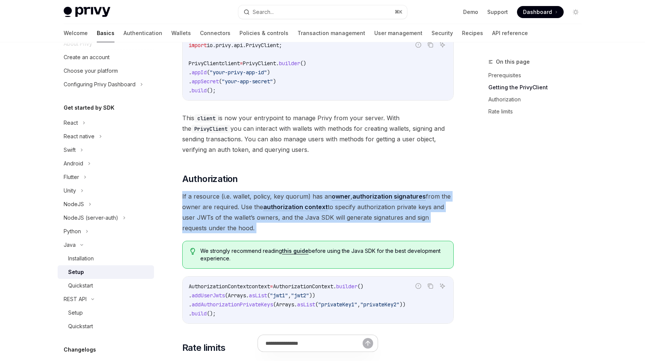
click at [347, 217] on span "If a resource (i.e. wallet, policy, key quorum) has an owner , authorization si…" at bounding box center [318, 212] width 272 height 42
click at [223, 210] on span "If a resource (i.e. wallet, policy, key quorum) has an owner , authorization si…" at bounding box center [318, 212] width 272 height 42
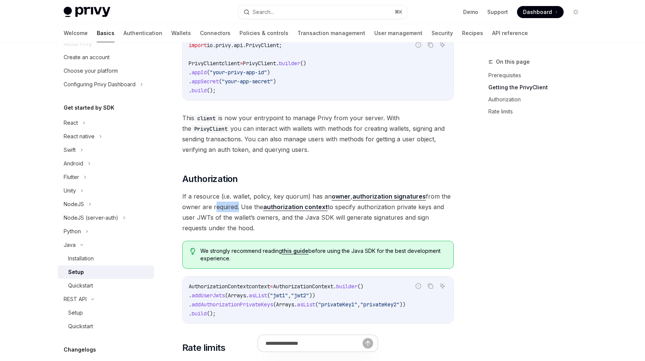
click at [223, 210] on span "If a resource (i.e. wallet, policy, key quorum) has an owner , authorization si…" at bounding box center [318, 212] width 272 height 42
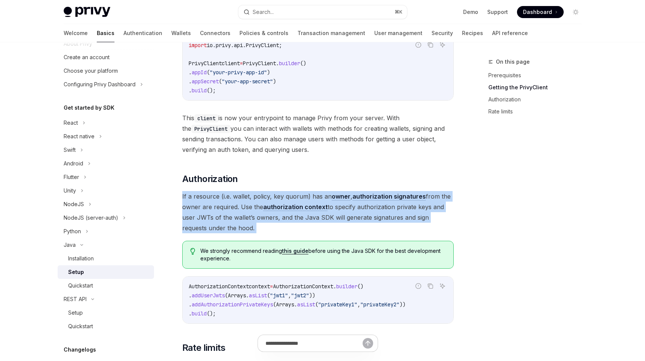
click at [223, 210] on span "If a resource (i.e. wallet, policy, key quorum) has an owner , authorization si…" at bounding box center [318, 212] width 272 height 42
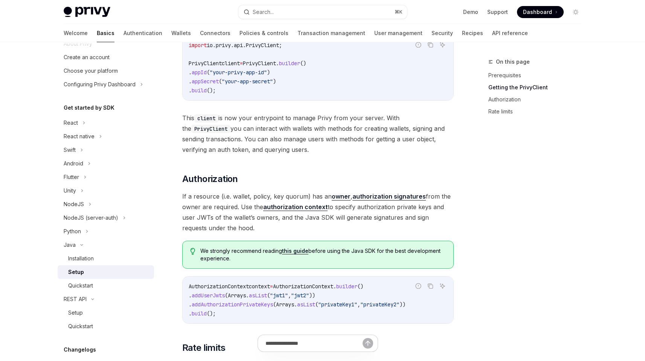
click at [223, 210] on span "If a resource (i.e. wallet, policy, key quorum) has an owner , authorization si…" at bounding box center [318, 212] width 272 height 42
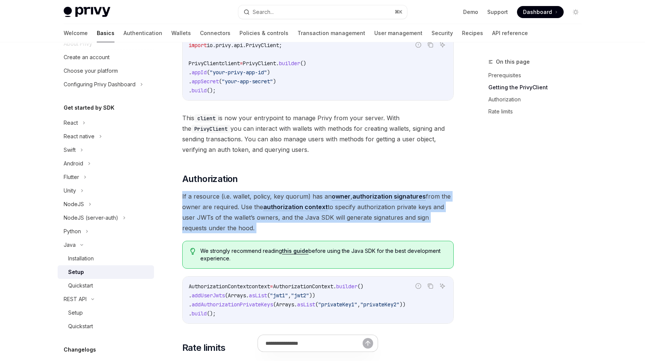
click at [223, 210] on span "If a resource (i.e. wallet, policy, key quorum) has an owner , authorization si…" at bounding box center [318, 212] width 272 height 42
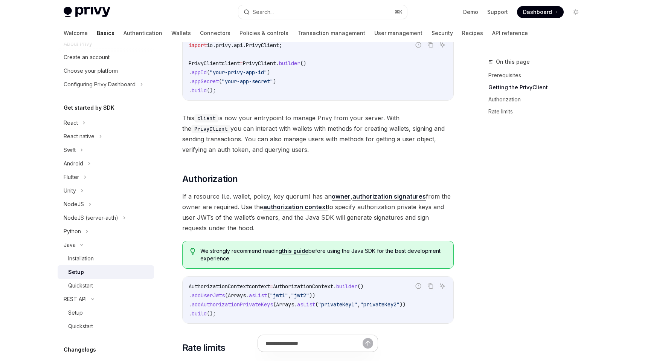
scroll to position [174, 0]
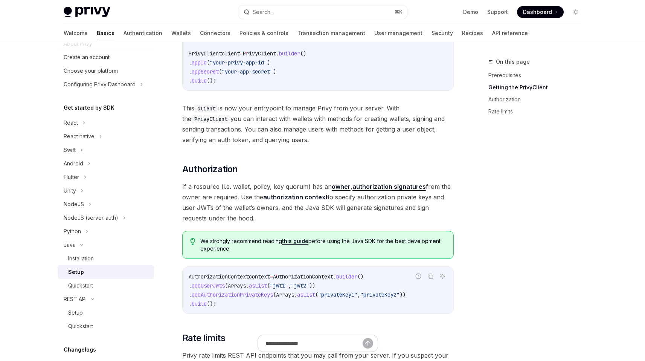
click at [382, 204] on span "If a resource (i.e. wallet, policy, key quorum) has an owner , authorization si…" at bounding box center [318, 202] width 272 height 42
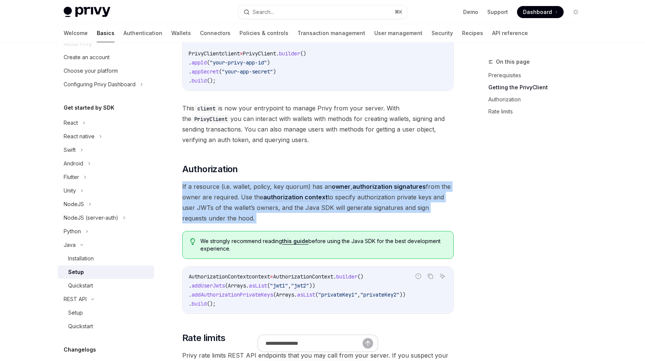
click at [382, 204] on span "If a resource (i.e. wallet, policy, key quorum) has an owner , authorization si…" at bounding box center [318, 202] width 272 height 42
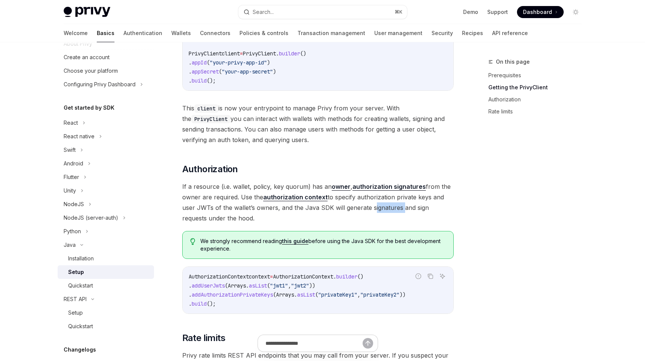
click at [382, 204] on span "If a resource (i.e. wallet, policy, key quorum) has an owner , authorization si…" at bounding box center [318, 202] width 272 height 42
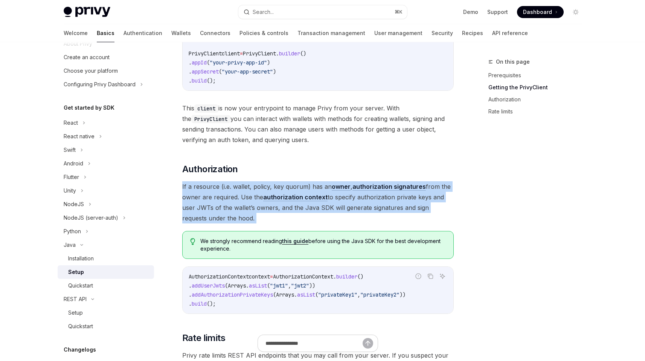
click at [382, 204] on span "If a resource (i.e. wallet, policy, key quorum) has an owner , authorization si…" at bounding box center [318, 202] width 272 height 42
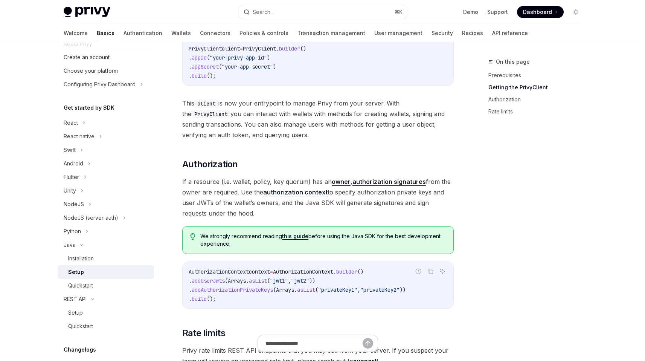
scroll to position [183, 0]
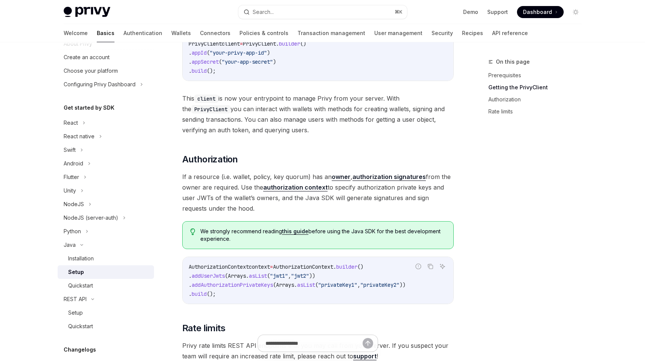
click at [372, 176] on link "authorization signatures" at bounding box center [389, 177] width 73 height 8
click at [287, 188] on link "authorization context" at bounding box center [295, 187] width 64 height 8
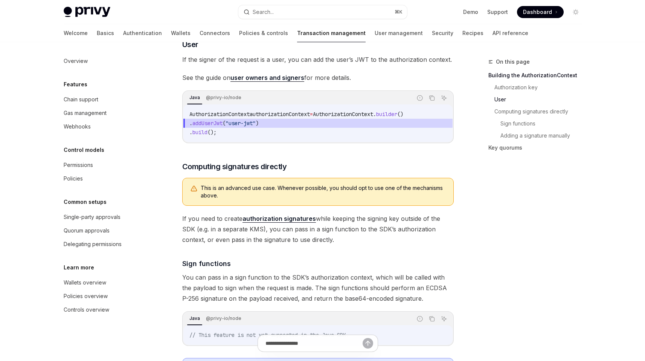
scroll to position [291, 0]
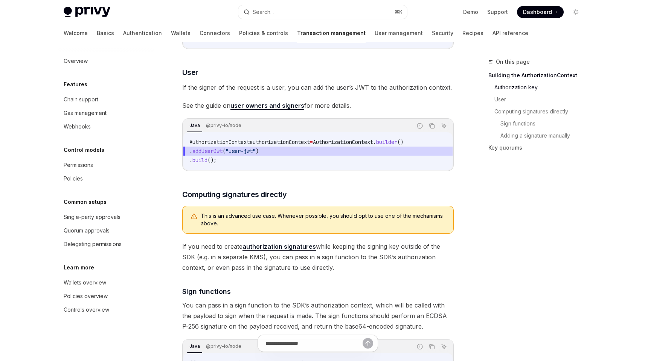
type textarea "*"
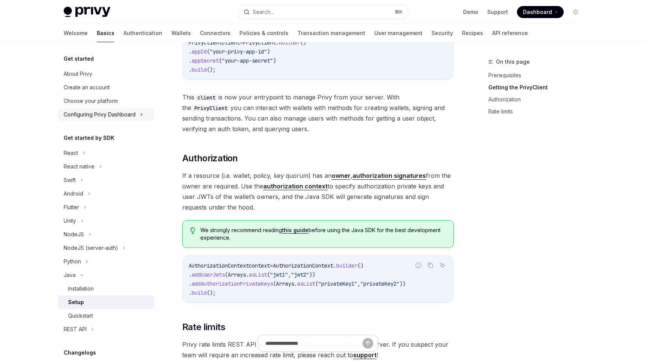
scroll to position [183, 0]
click at [407, 105] on span "This client is now your entrypoint to manage Privy from your server. With the P…" at bounding box center [318, 114] width 272 height 42
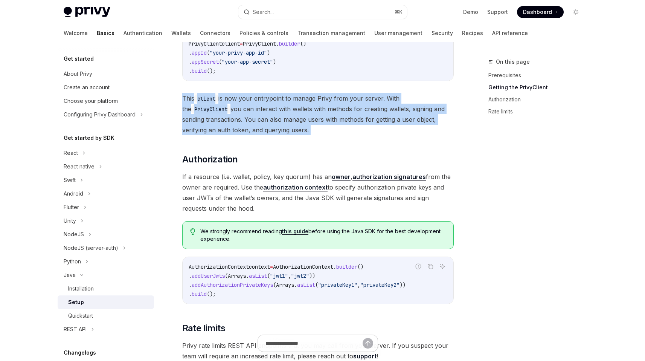
click at [407, 105] on span "This client is now your entrypoint to manage Privy from your server. With the P…" at bounding box center [318, 114] width 272 height 42
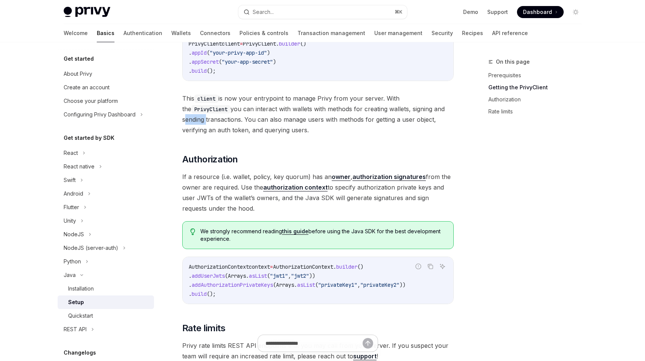
click at [407, 105] on span "This client is now your entrypoint to manage Privy from your server. With the P…" at bounding box center [318, 114] width 272 height 42
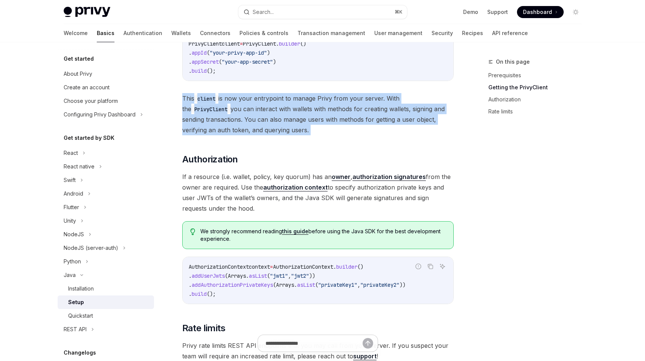
click at [407, 105] on span "This client is now your entrypoint to manage Privy from your server. With the P…" at bounding box center [318, 114] width 272 height 42
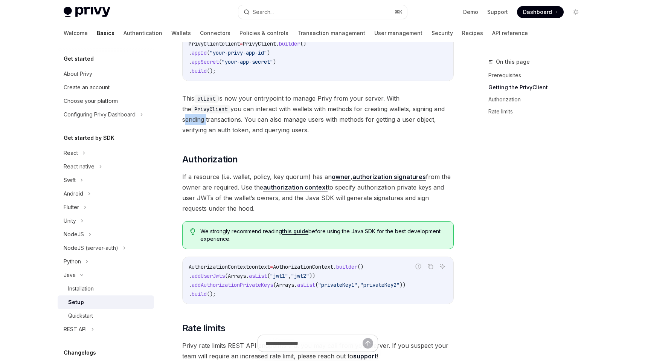
click at [407, 105] on span "This client is now your entrypoint to manage Privy from your server. With the P…" at bounding box center [318, 114] width 272 height 42
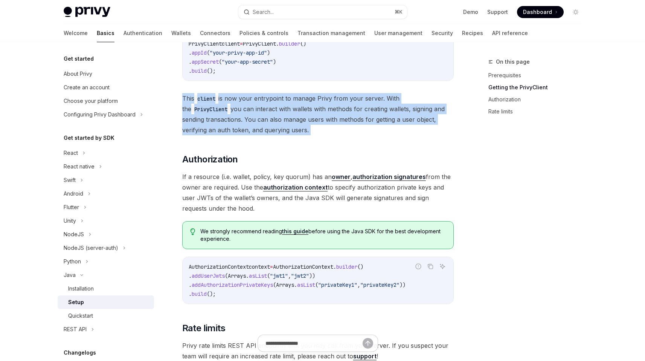
click at [407, 105] on span "This client is now your entrypoint to manage Privy from your server. With the P…" at bounding box center [318, 114] width 272 height 42
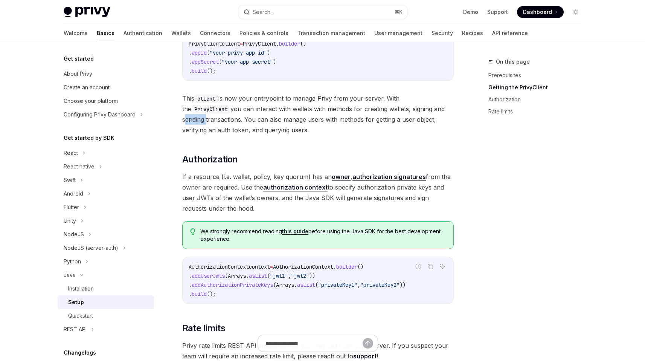
click at [407, 105] on span "This client is now your entrypoint to manage Privy from your server. With the P…" at bounding box center [318, 114] width 272 height 42
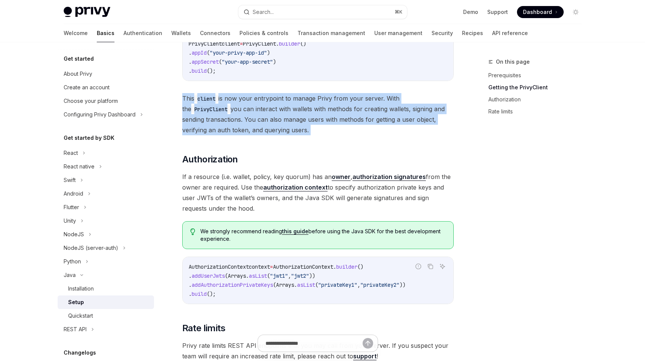
click at [407, 105] on span "This client is now your entrypoint to manage Privy from your server. With the P…" at bounding box center [318, 114] width 272 height 42
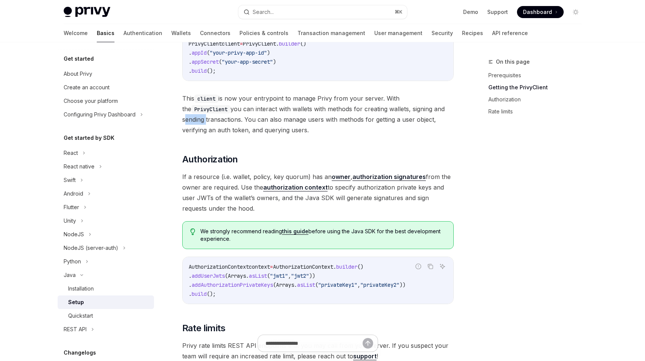
click at [407, 105] on span "This client is now your entrypoint to manage Privy from your server. With the P…" at bounding box center [318, 114] width 272 height 42
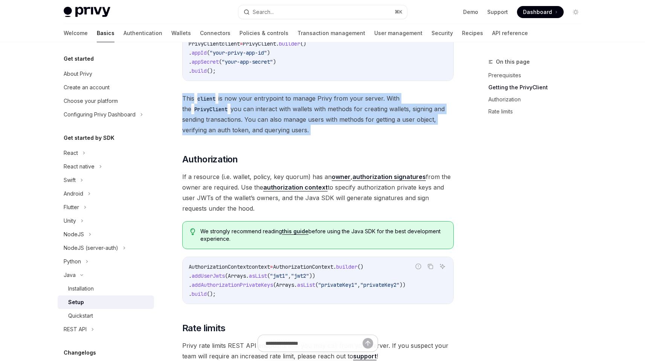
click at [407, 105] on span "This client is now your entrypoint to manage Privy from your server. With the P…" at bounding box center [318, 114] width 272 height 42
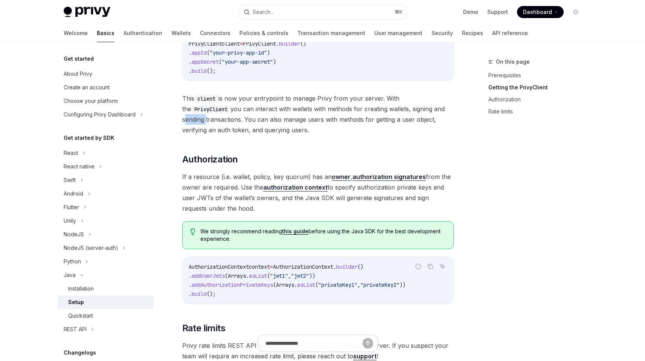
click at [407, 105] on span "This client is now your entrypoint to manage Privy from your server. With the P…" at bounding box center [318, 114] width 272 height 42
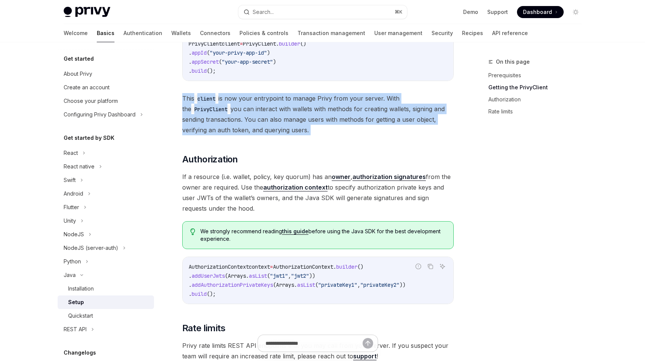
click at [407, 105] on span "This client is now your entrypoint to manage Privy from your server. With the P…" at bounding box center [318, 114] width 272 height 42
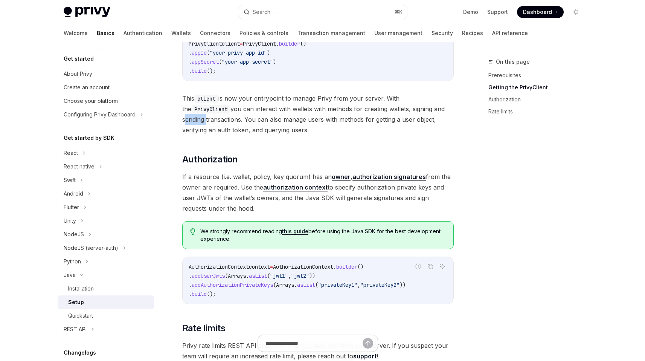
click at [407, 105] on span "This client is now your entrypoint to manage Privy from your server. With the P…" at bounding box center [318, 114] width 272 height 42
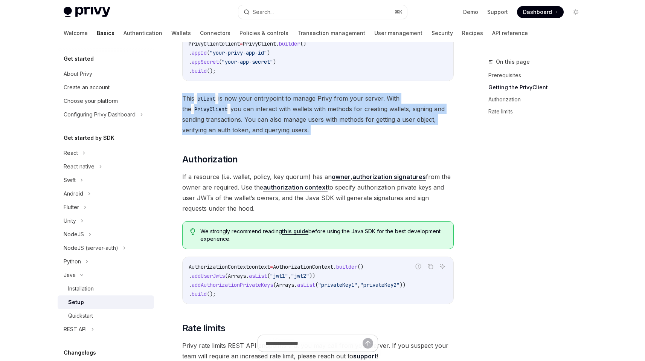
click at [407, 105] on span "This client is now your entrypoint to manage Privy from your server. With the P…" at bounding box center [318, 114] width 272 height 42
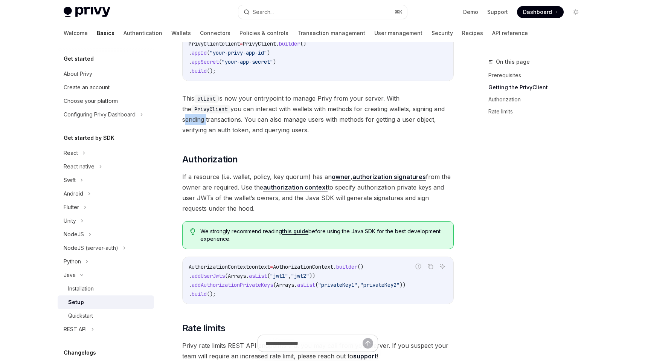
click at [407, 105] on span "This client is now your entrypoint to manage Privy from your server. With the P…" at bounding box center [318, 114] width 272 height 42
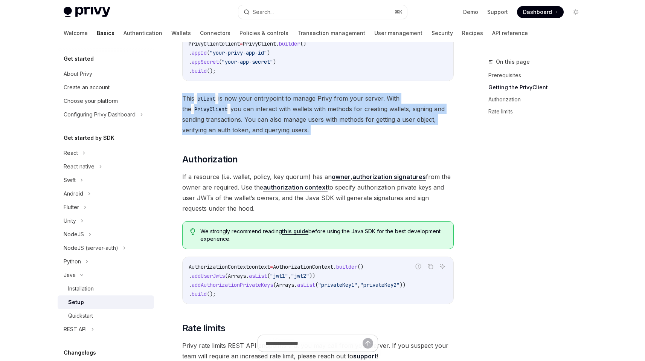
click at [407, 105] on span "This client is now your entrypoint to manage Privy from your server. With the P…" at bounding box center [318, 114] width 272 height 42
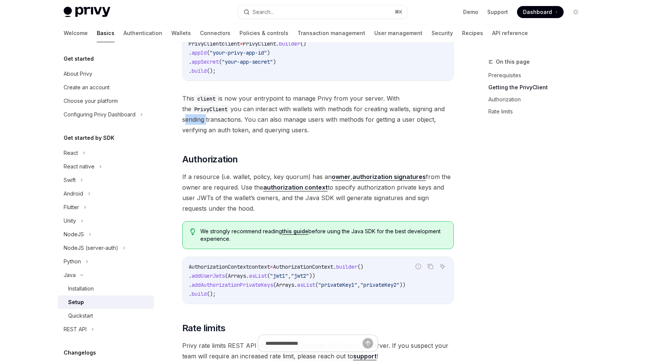
click at [407, 105] on span "This client is now your entrypoint to manage Privy from your server. With the P…" at bounding box center [318, 114] width 272 height 42
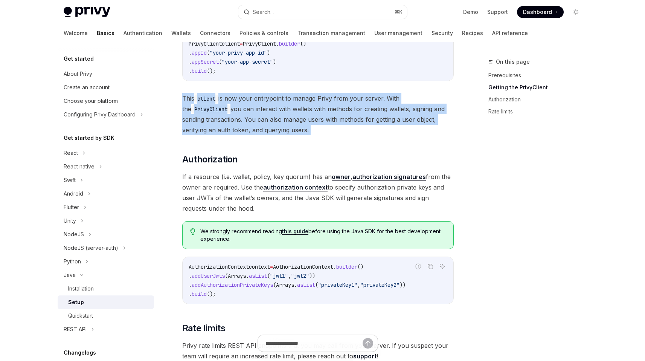
click at [407, 105] on span "This client is now your entrypoint to manage Privy from your server. With the P…" at bounding box center [318, 114] width 272 height 42
click at [405, 106] on span "This client is now your entrypoint to manage Privy from your server. With the P…" at bounding box center [318, 114] width 272 height 42
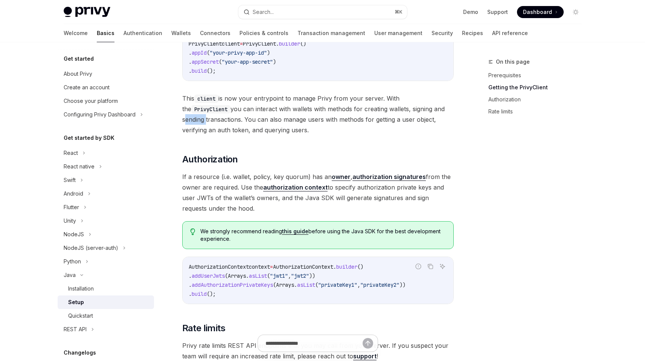
click at [405, 106] on span "This client is now your entrypoint to manage Privy from your server. With the P…" at bounding box center [318, 114] width 272 height 42
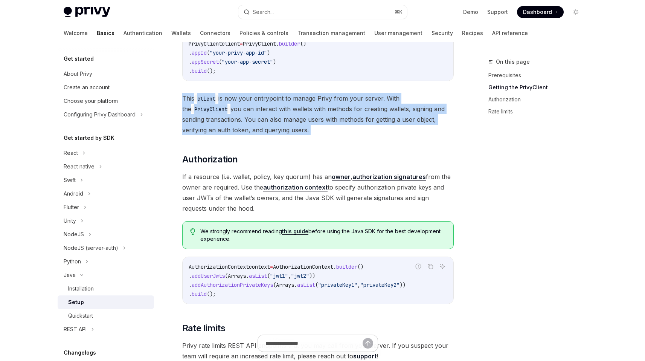
click at [405, 106] on span "This client is now your entrypoint to manage Privy from your server. With the P…" at bounding box center [318, 114] width 272 height 42
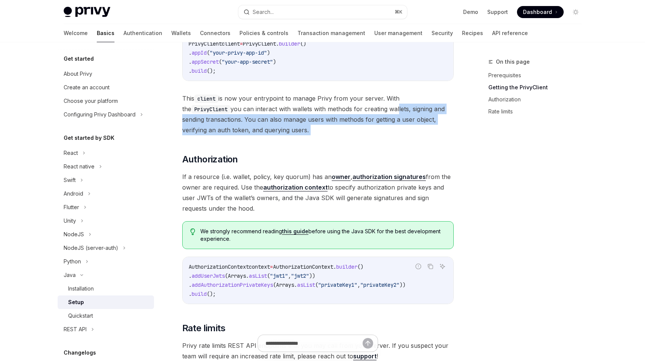
click at [347, 108] on span "This client is now your entrypoint to manage Privy from your server. With the P…" at bounding box center [318, 114] width 272 height 42
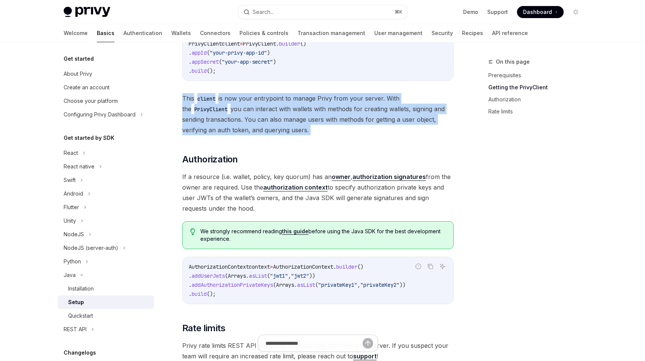
click at [347, 108] on span "This client is now your entrypoint to manage Privy from your server. With the P…" at bounding box center [318, 114] width 272 height 42
click at [330, 123] on span "This client is now your entrypoint to manage Privy from your server. With the P…" at bounding box center [318, 114] width 272 height 42
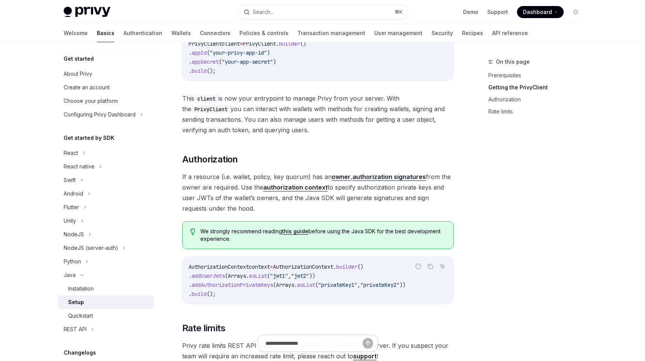
click at [354, 197] on span "If a resource (i.e. wallet, policy, key quorum) has an owner , authorization si…" at bounding box center [318, 192] width 272 height 42
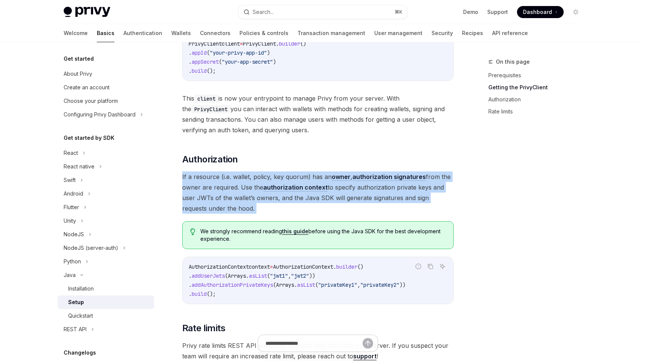
click at [354, 197] on span "If a resource (i.e. wallet, policy, key quorum) has an owner , authorization si…" at bounding box center [318, 192] width 272 height 42
click at [342, 211] on span "If a resource (i.e. wallet, policy, key quorum) has an owner , authorization si…" at bounding box center [318, 192] width 272 height 42
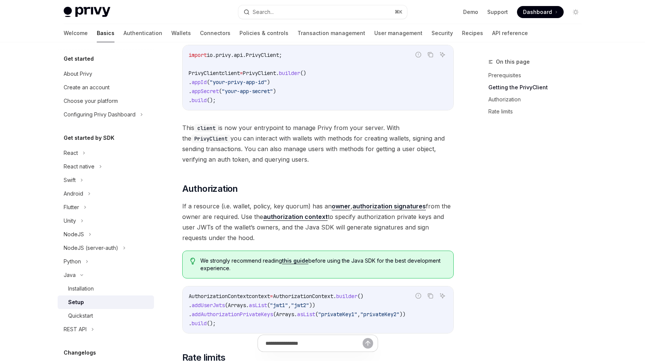
scroll to position [145, 0]
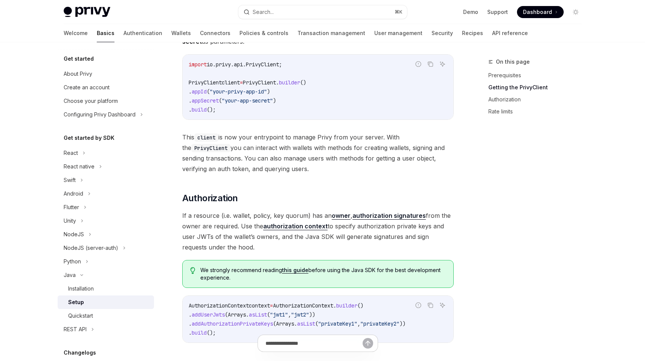
click at [319, 152] on span "This client is now your entrypoint to manage Privy from your server. With the P…" at bounding box center [318, 153] width 272 height 42
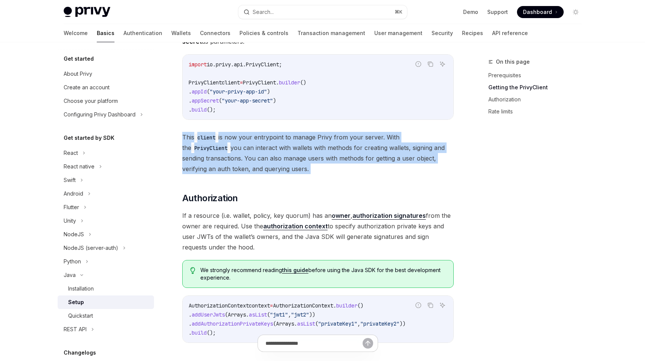
click at [319, 152] on span "This client is now your entrypoint to manage Privy from your server. With the P…" at bounding box center [318, 153] width 272 height 42
click at [320, 164] on span "This client is now your entrypoint to manage Privy from your server. With the P…" at bounding box center [318, 153] width 272 height 42
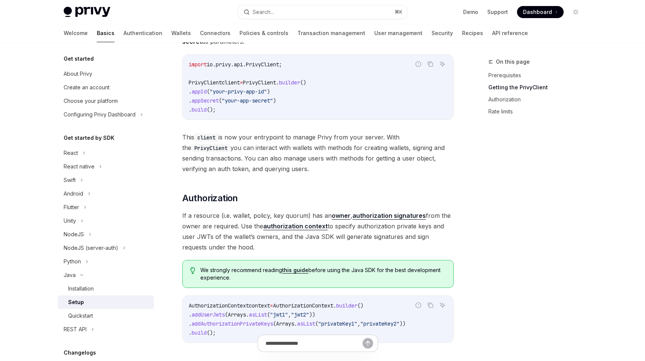
scroll to position [114, 0]
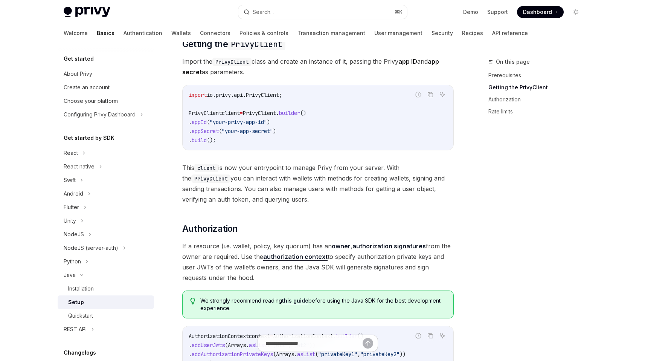
click at [321, 179] on span "This client is now your entrypoint to manage Privy from your server. With the P…" at bounding box center [318, 183] width 272 height 42
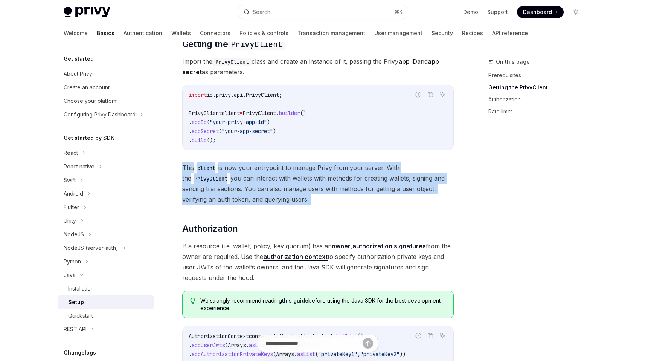
click at [321, 179] on span "This client is now your entrypoint to manage Privy from your server. With the P…" at bounding box center [318, 183] width 272 height 42
click at [309, 188] on span "This client is now your entrypoint to manage Privy from your server. With the P…" at bounding box center [318, 183] width 272 height 42
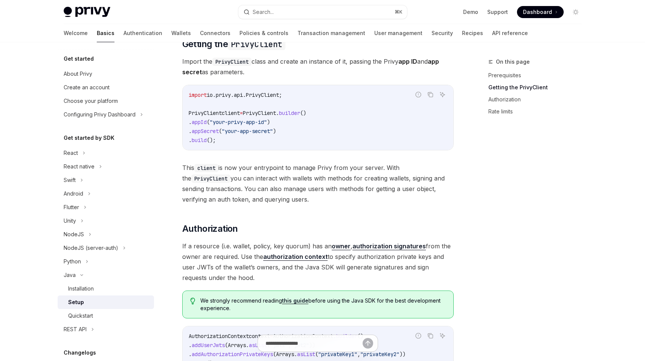
scroll to position [104, 0]
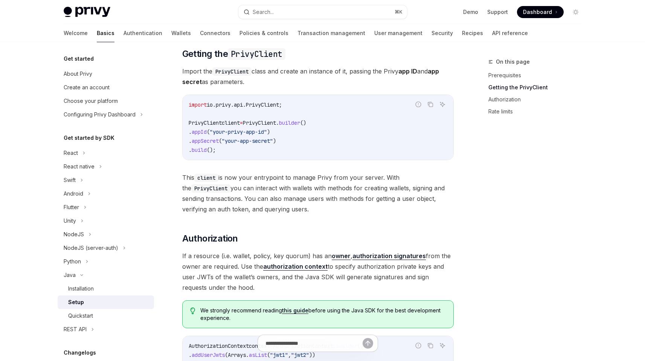
click at [310, 209] on span "This client is now your entrypoint to manage Privy from your server. With the P…" at bounding box center [318, 193] width 272 height 42
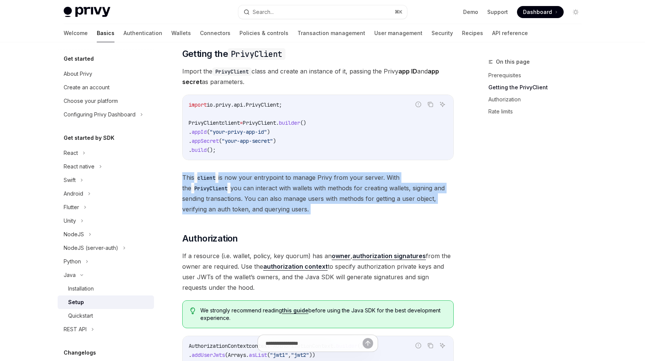
click at [310, 209] on span "This client is now your entrypoint to manage Privy from your server. With the P…" at bounding box center [318, 193] width 272 height 42
click at [309, 209] on span "This client is now your entrypoint to manage Privy from your server. With the P…" at bounding box center [318, 193] width 272 height 42
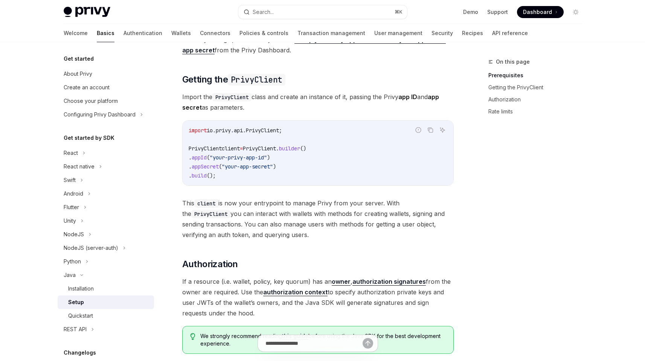
scroll to position [0, 0]
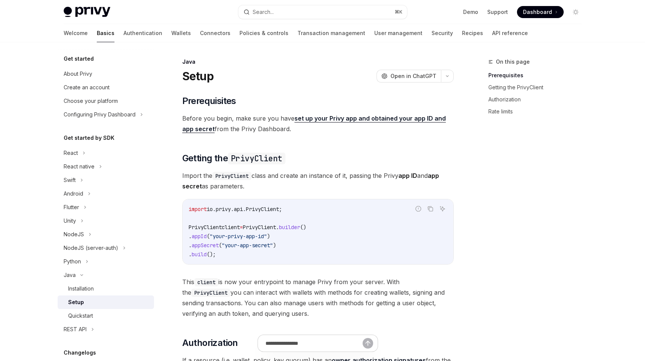
click at [264, 121] on span "Before you begin, make sure you have set up your Privy app and obtained your ap…" at bounding box center [318, 123] width 272 height 21
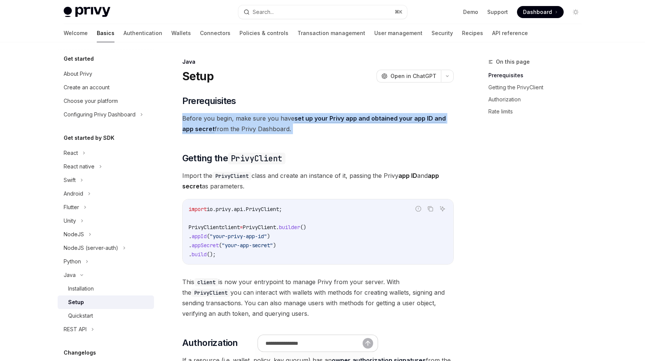
click at [264, 121] on span "Before you begin, make sure you have set up your Privy app and obtained your ap…" at bounding box center [318, 123] width 272 height 21
click at [261, 124] on span "Before you begin, make sure you have set up your Privy app and obtained your ap…" at bounding box center [318, 123] width 272 height 21
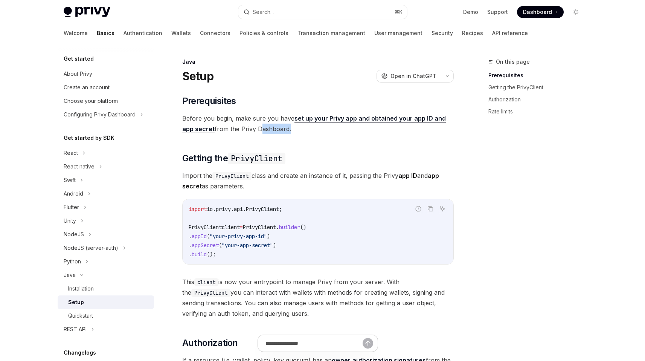
click at [261, 124] on span "Before you begin, make sure you have set up your Privy app and obtained your ap…" at bounding box center [318, 123] width 272 height 21
